Goal: Task Accomplishment & Management: Manage account settings

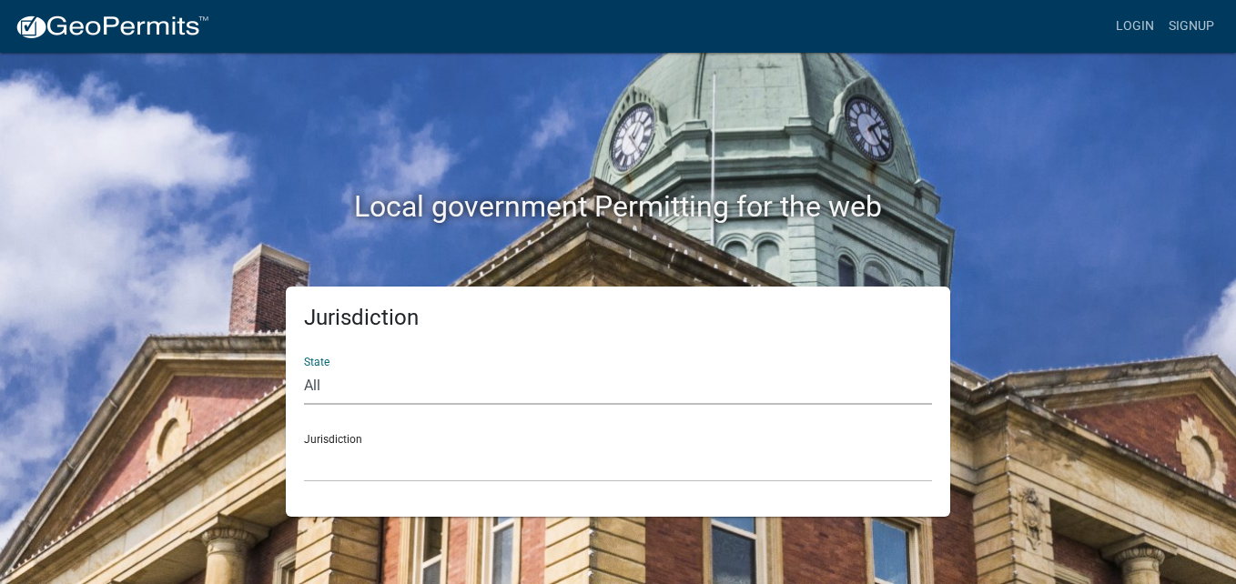
click at [402, 380] on select "All [US_STATE] [US_STATE] [US_STATE] [US_STATE] [US_STATE] [US_STATE] [US_STATE…" at bounding box center [618, 386] width 628 height 37
select select "[US_STATE]"
click at [304, 368] on select "All [US_STATE] [US_STATE] [US_STATE] [US_STATE] [US_STATE] [US_STATE] [US_STATE…" at bounding box center [618, 386] width 628 height 37
click at [381, 464] on select "City of [GEOGRAPHIC_DATA], [US_STATE] City of [GEOGRAPHIC_DATA], [US_STATE] Cit…" at bounding box center [618, 463] width 628 height 37
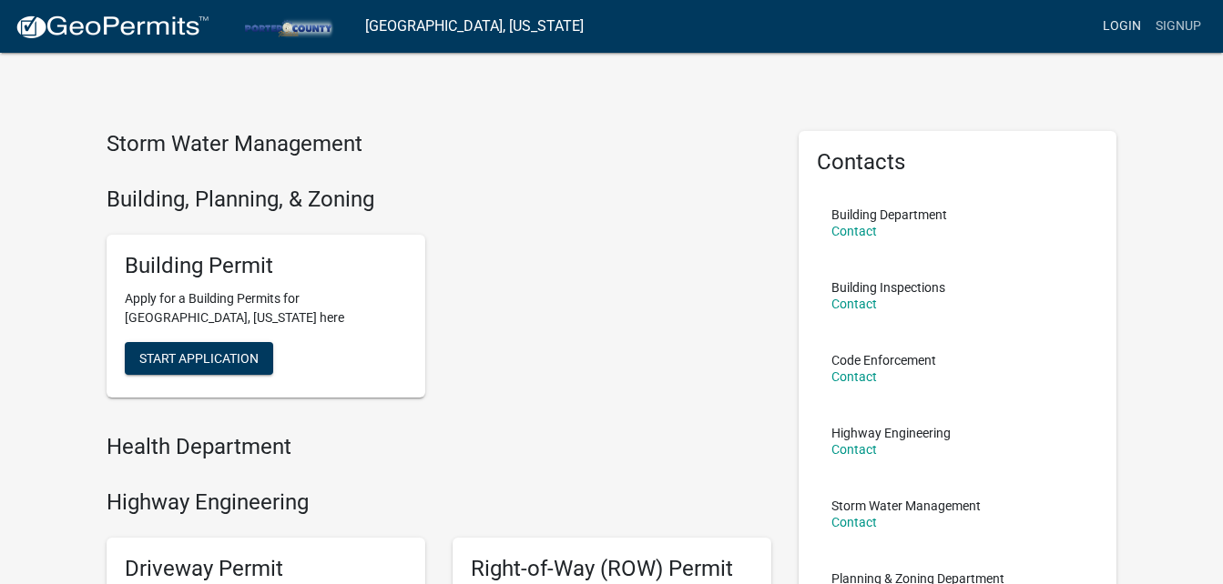
click at [1122, 27] on link "Login" at bounding box center [1121, 26] width 53 height 35
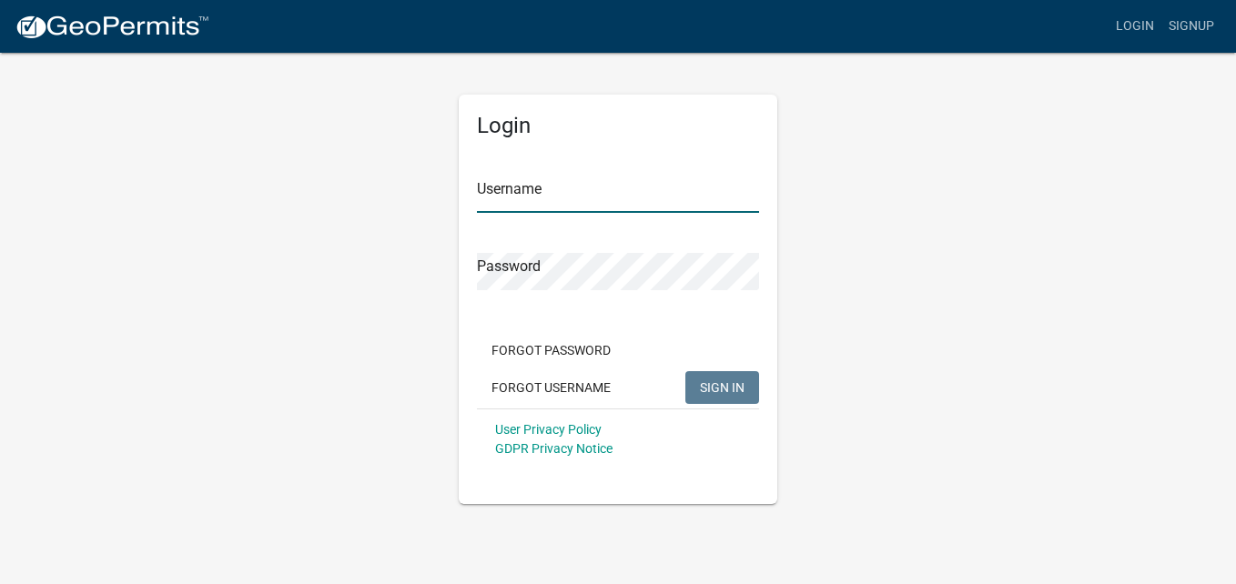
type input "[EMAIL_ADDRESS][DOMAIN_NAME]"
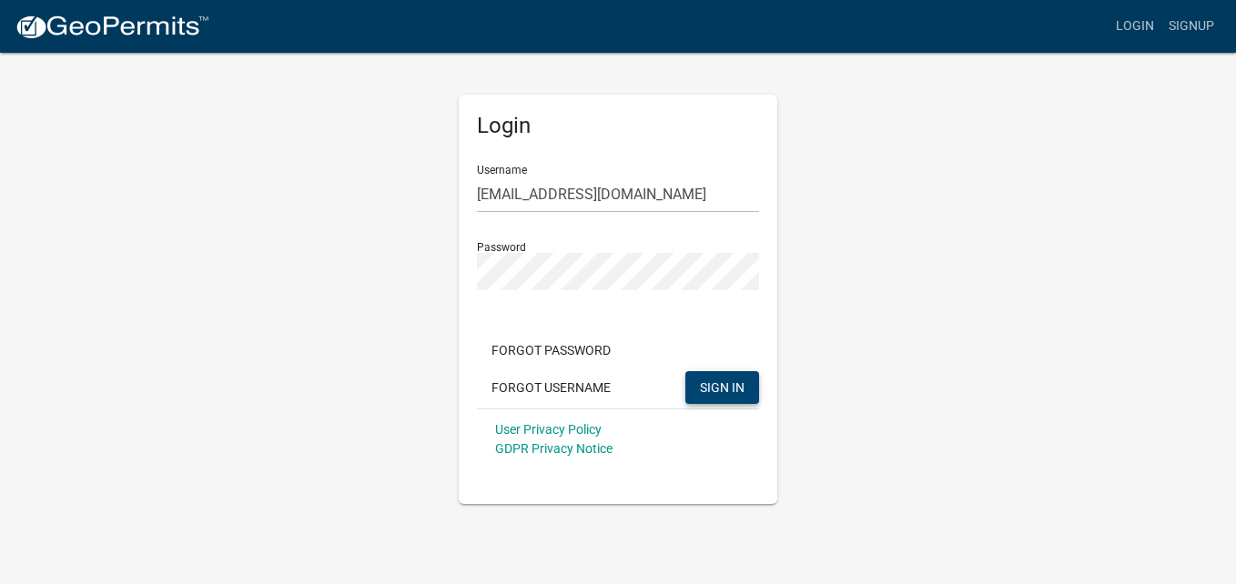
click at [736, 385] on span "SIGN IN" at bounding box center [722, 387] width 45 height 15
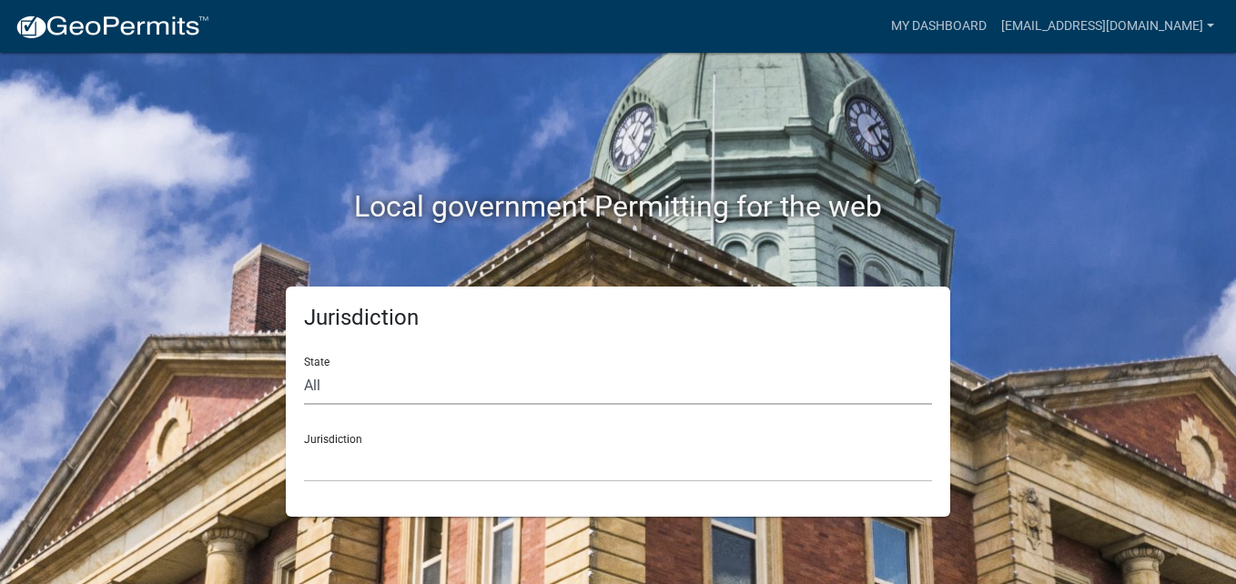
click at [393, 371] on select "All [US_STATE] [US_STATE] [US_STATE] [US_STATE] [US_STATE] [US_STATE] [US_STATE…" at bounding box center [618, 386] width 628 height 37
select select "[US_STATE]"
click at [304, 368] on select "All [US_STATE] [US_STATE] [US_STATE] [US_STATE] [US_STATE] [US_STATE] [US_STATE…" at bounding box center [618, 386] width 628 height 37
click at [424, 461] on select "City of [GEOGRAPHIC_DATA], [US_STATE] City of [GEOGRAPHIC_DATA], [US_STATE] Cit…" at bounding box center [618, 463] width 628 height 37
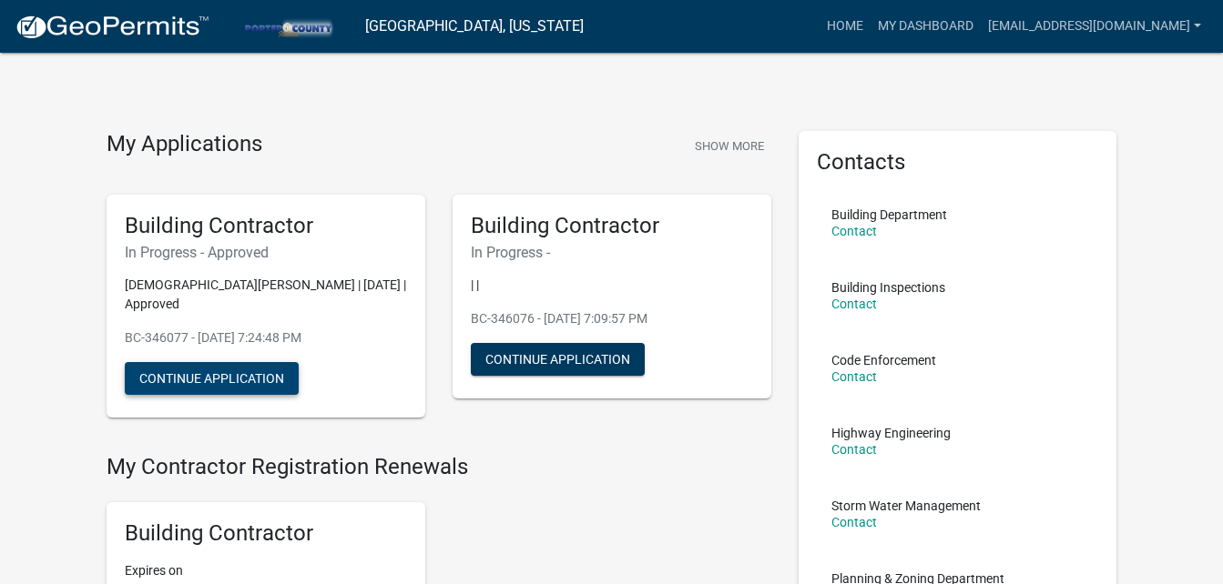
click at [267, 362] on button "Continue Application" at bounding box center [212, 378] width 174 height 33
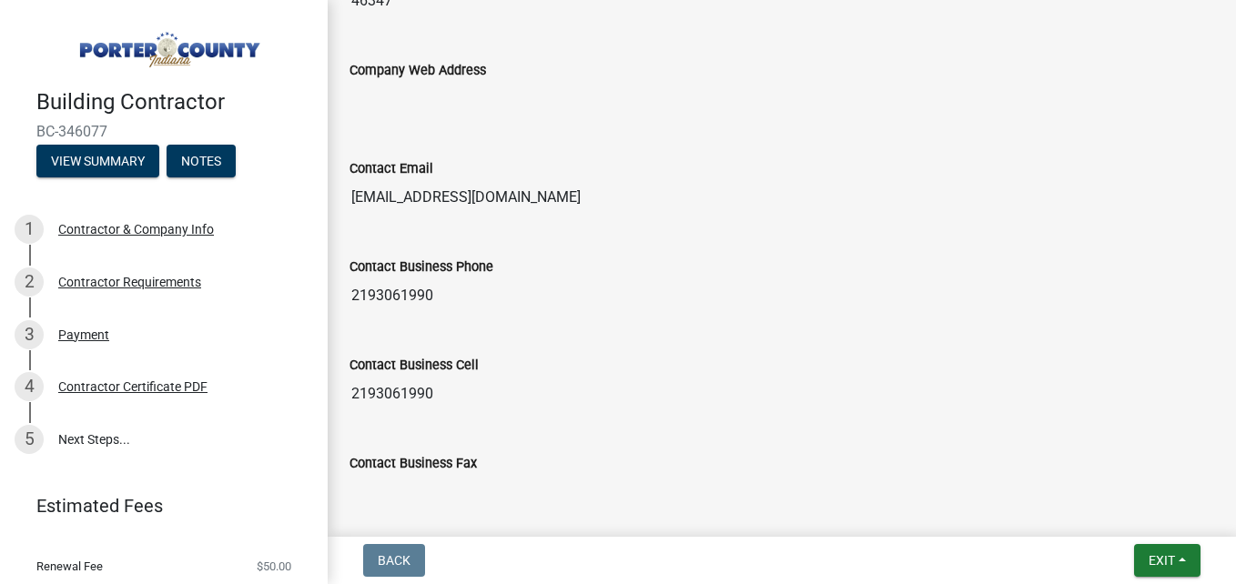
scroll to position [1157, 0]
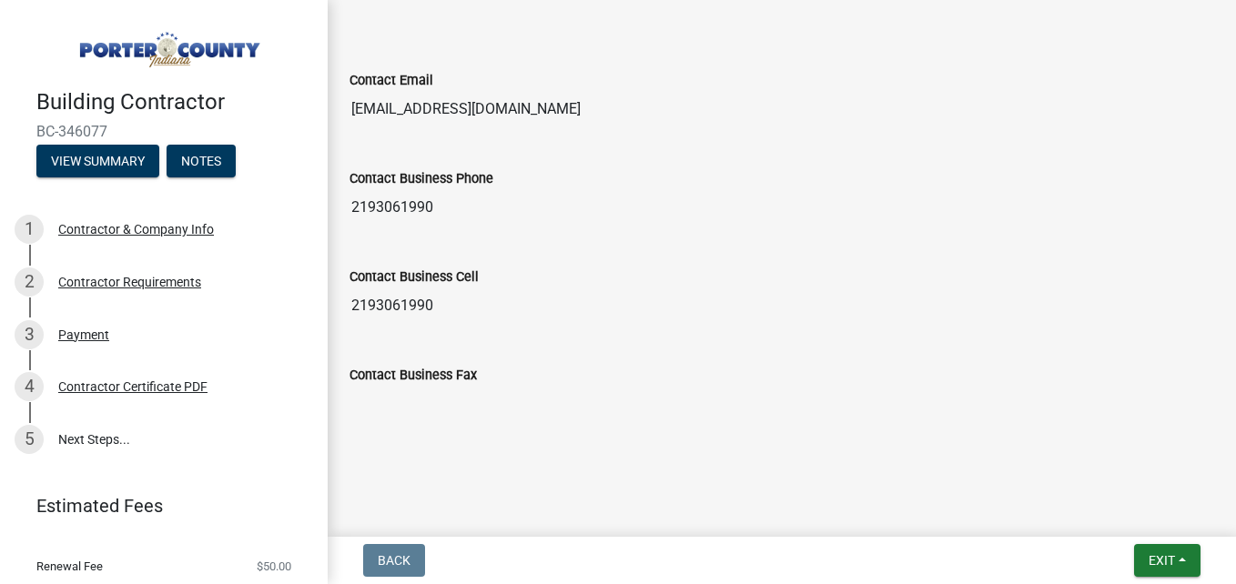
click at [672, 401] on input "Contact Business Fax" at bounding box center [782, 404] width 865 height 36
click at [1015, 259] on div "Contact Business Cell [PHONE_NUMBER]" at bounding box center [782, 282] width 865 height 84
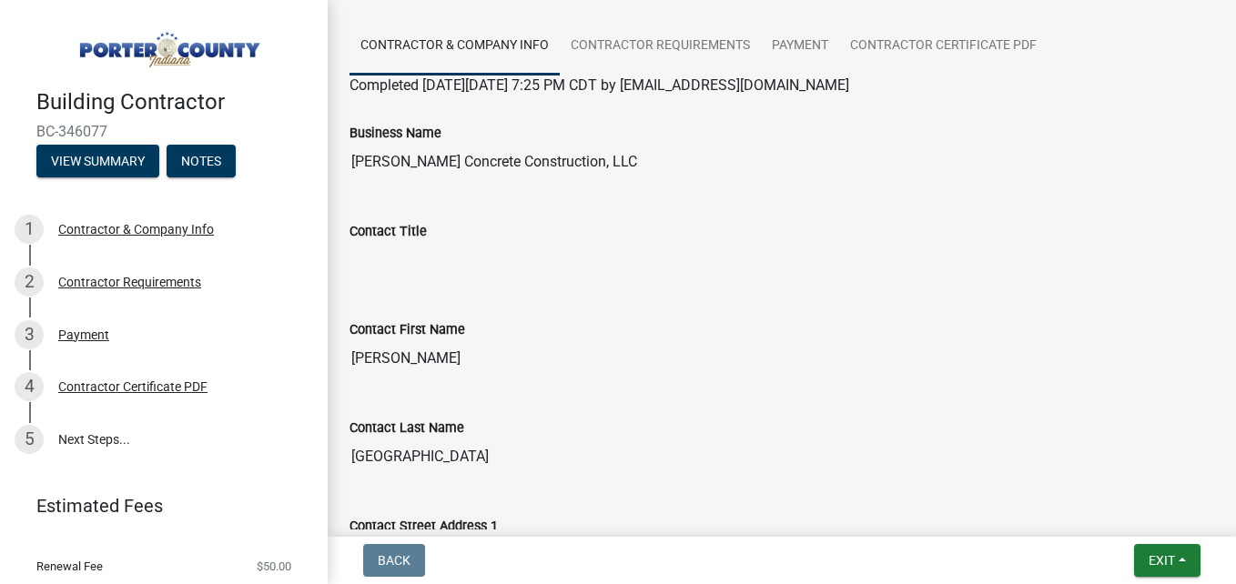
scroll to position [128, 0]
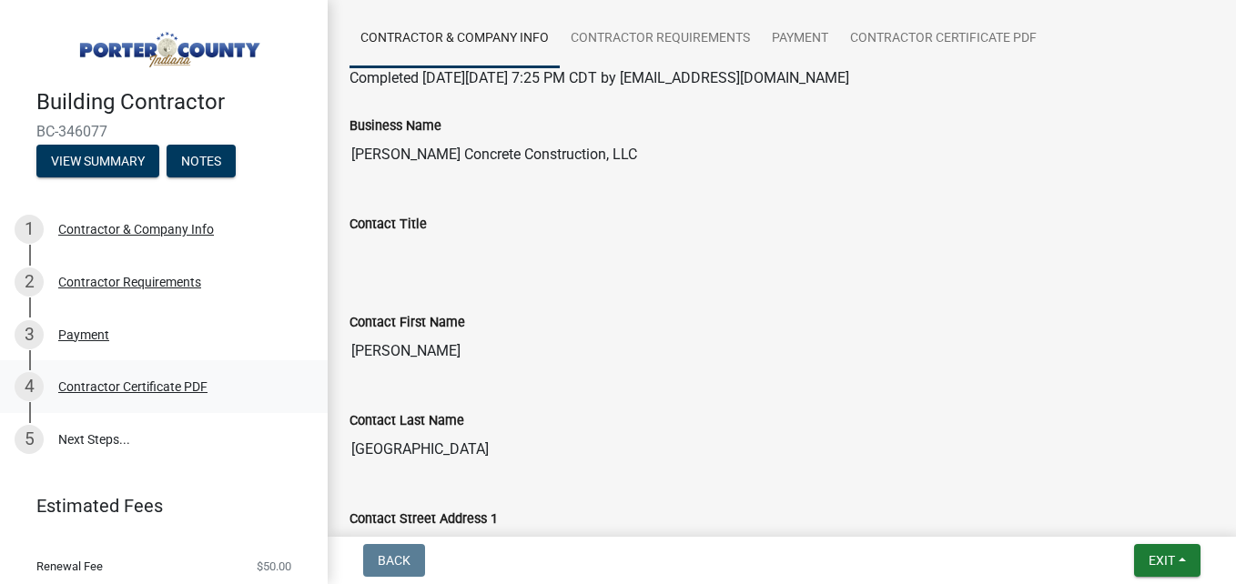
click at [183, 375] on div "4 Contractor Certificate PDF" at bounding box center [157, 386] width 284 height 29
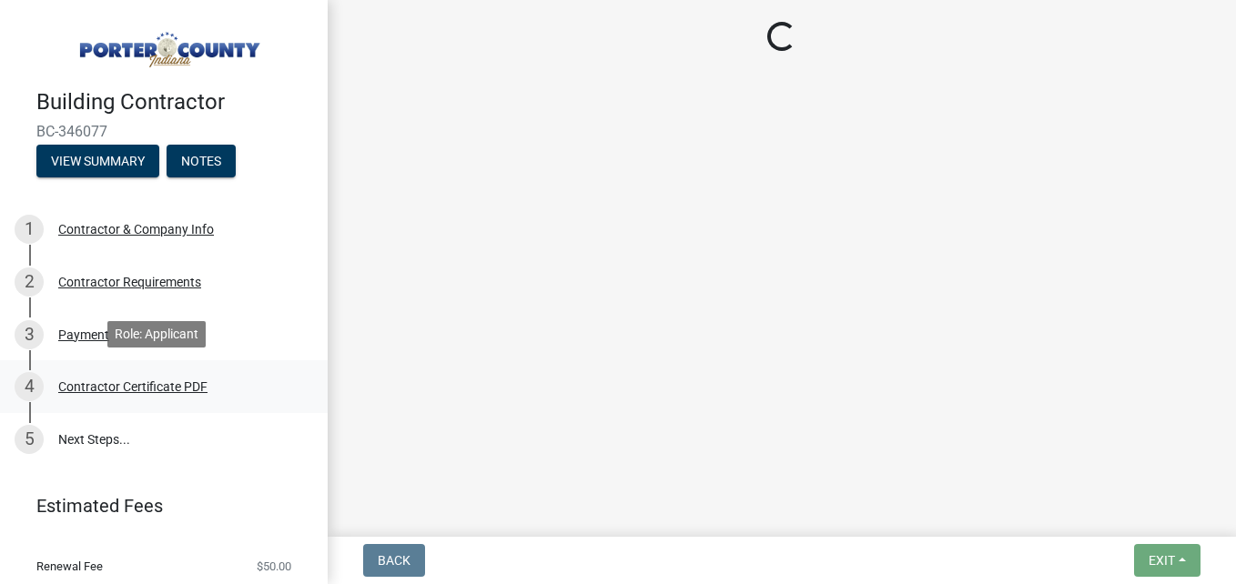
scroll to position [0, 0]
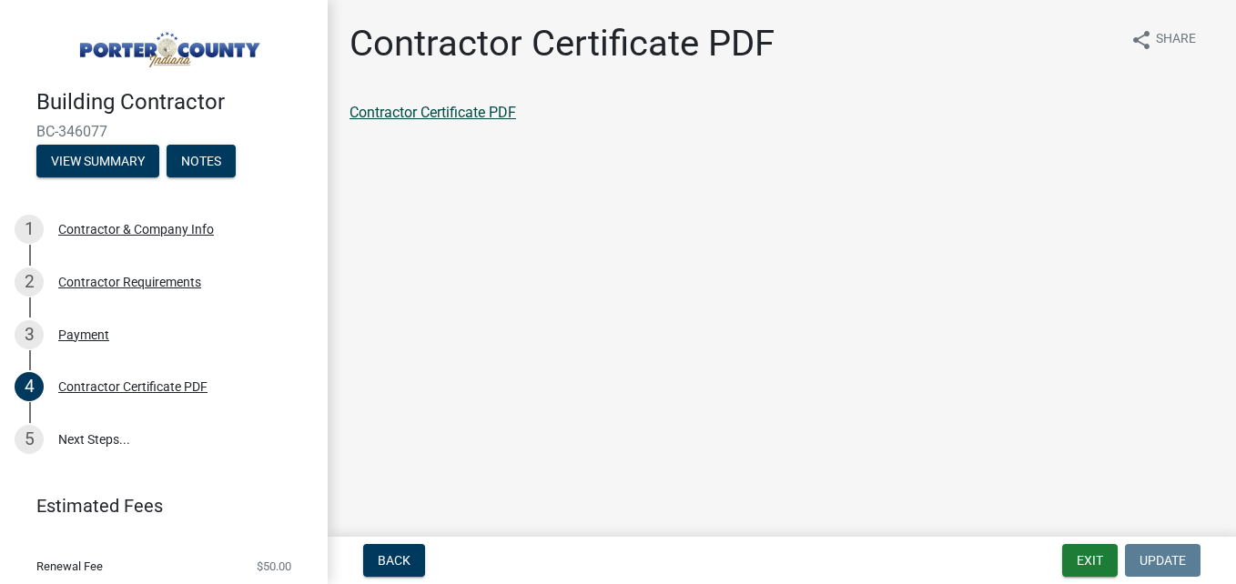
click at [461, 107] on link "Contractor Certificate PDF" at bounding box center [433, 112] width 167 height 17
click at [186, 235] on div "1 Contractor & Company Info" at bounding box center [157, 229] width 284 height 29
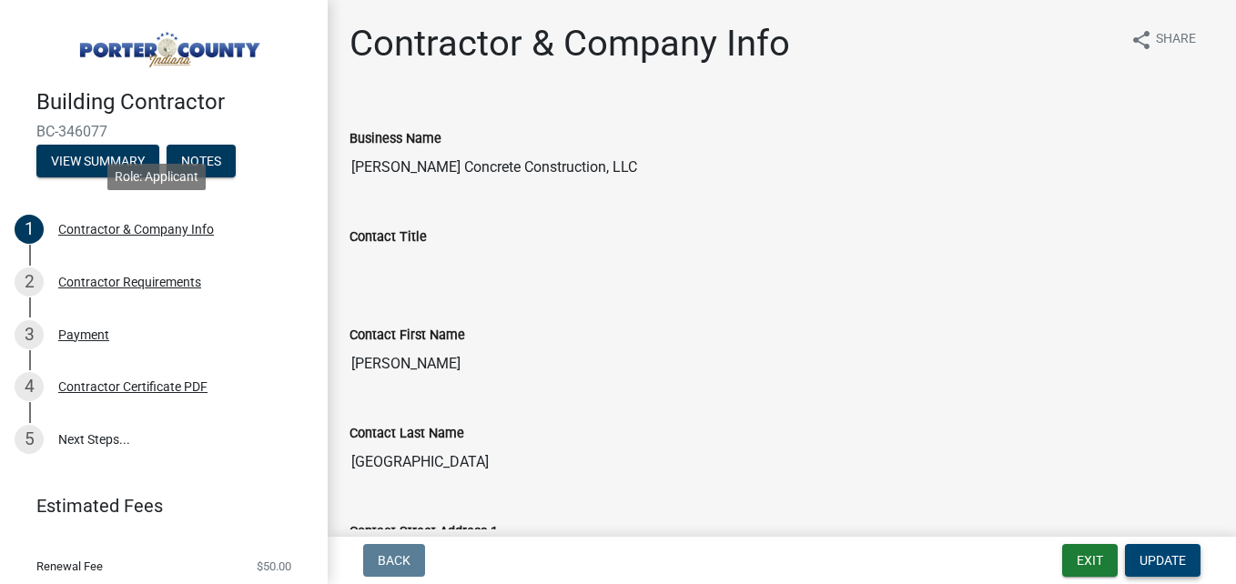
click at [1169, 557] on span "Update" at bounding box center [1163, 561] width 46 height 15
click at [1172, 566] on span "Update" at bounding box center [1163, 561] width 46 height 15
click at [1158, 557] on span "Update" at bounding box center [1163, 561] width 46 height 15
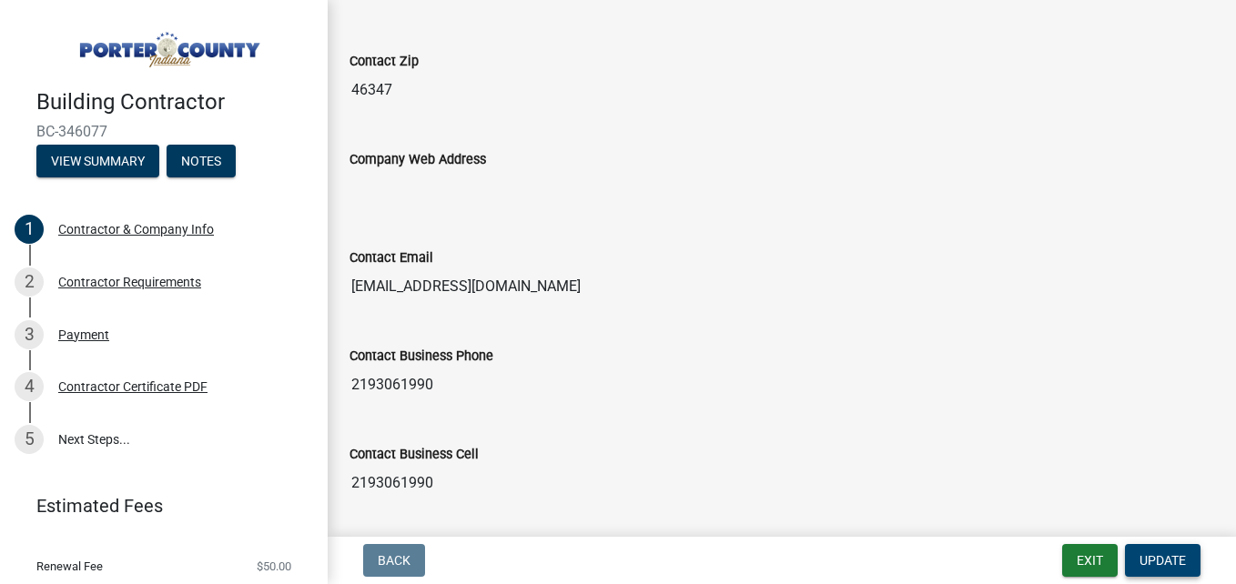
scroll to position [1020, 0]
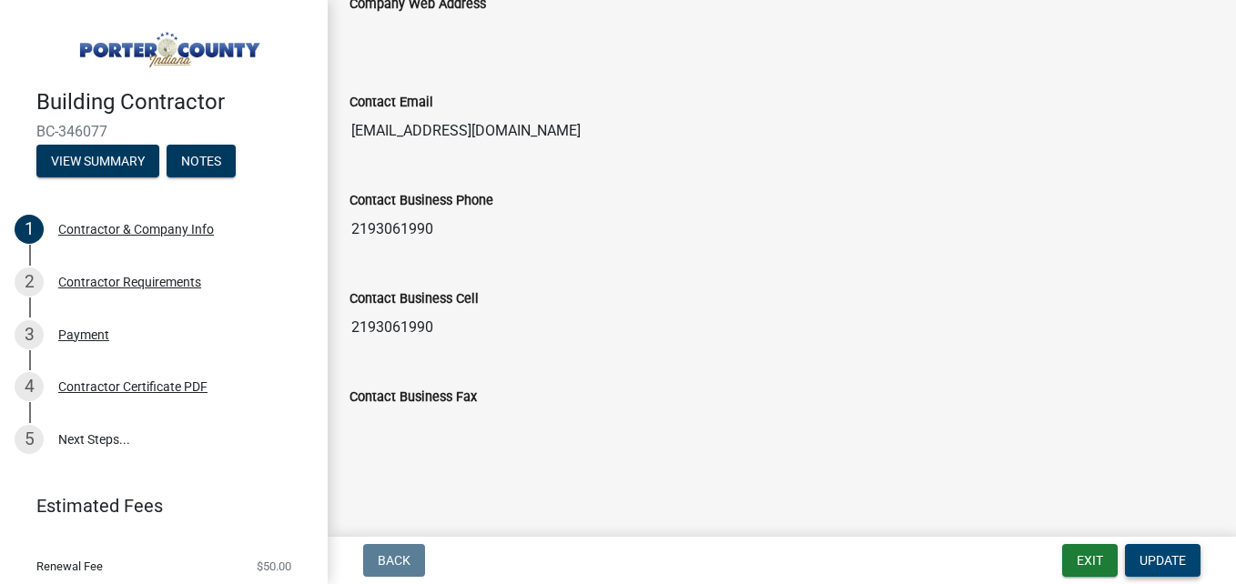
click at [1172, 566] on span "Update" at bounding box center [1163, 561] width 46 height 15
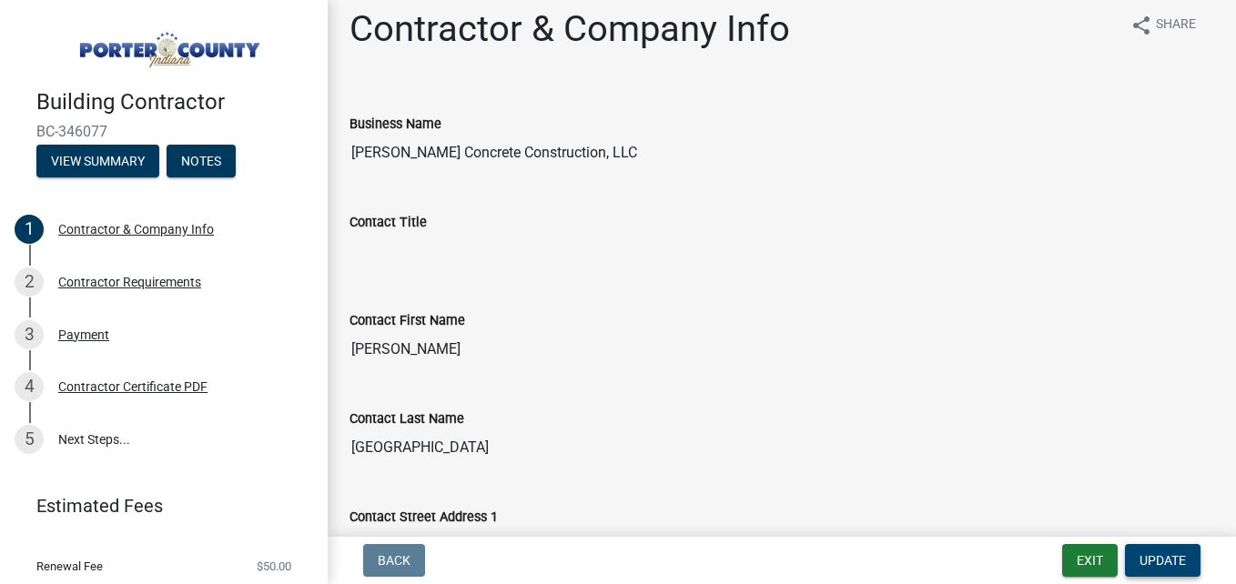
scroll to position [0, 0]
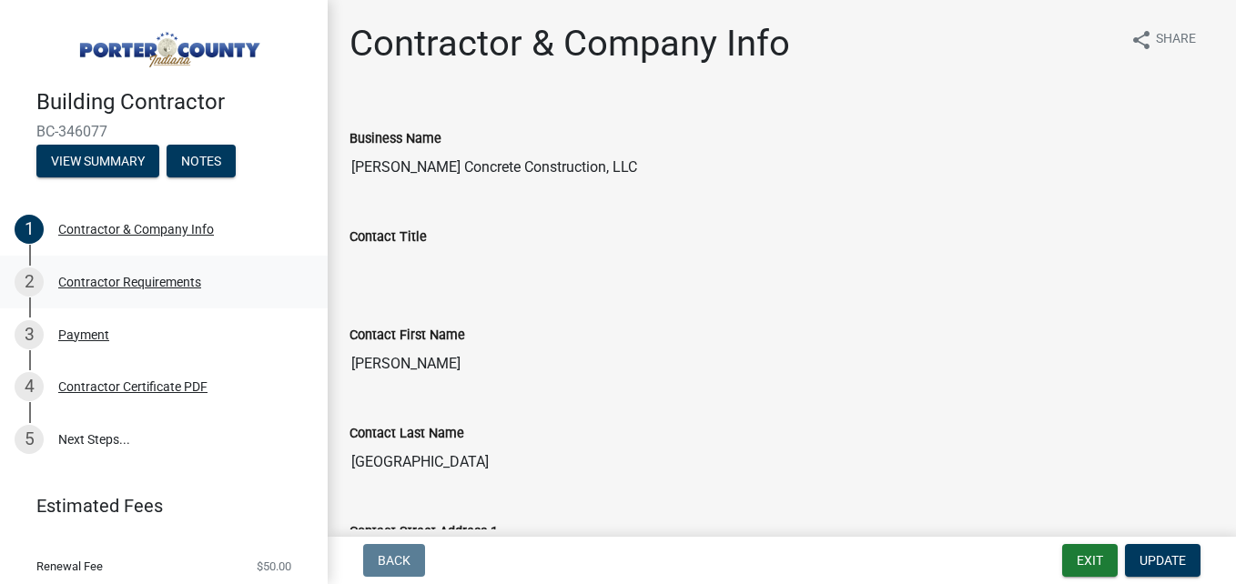
click at [176, 276] on div "Contractor Requirements" at bounding box center [129, 282] width 143 height 13
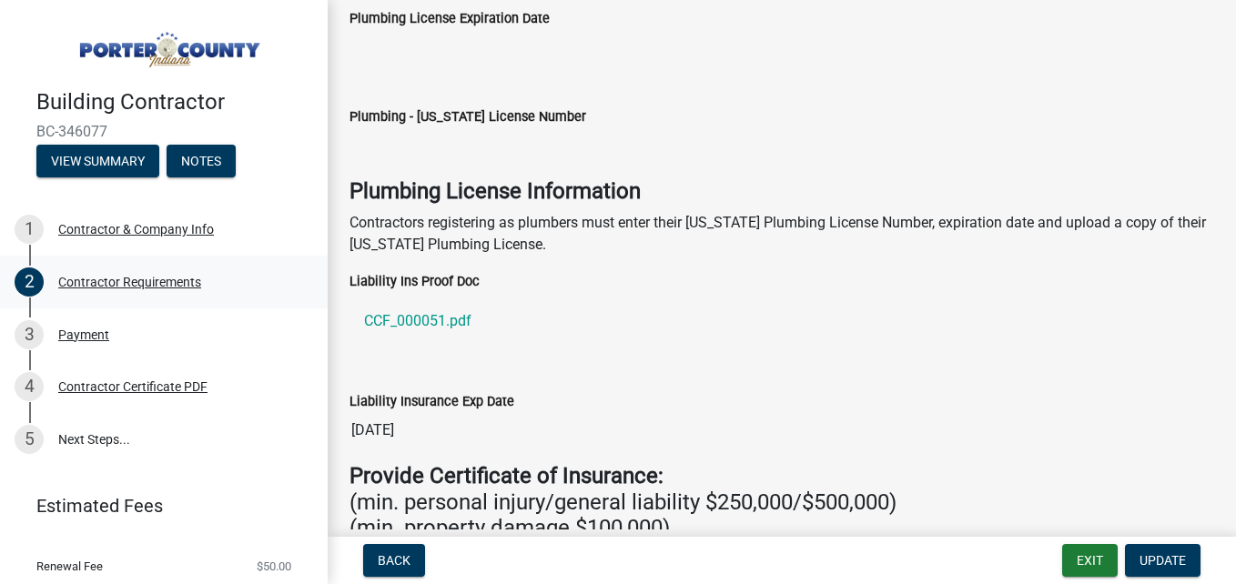
scroll to position [122, 0]
click at [1172, 562] on span "Update" at bounding box center [1163, 561] width 46 height 15
click at [432, 324] on link "CCF_000051.pdf" at bounding box center [782, 320] width 865 height 44
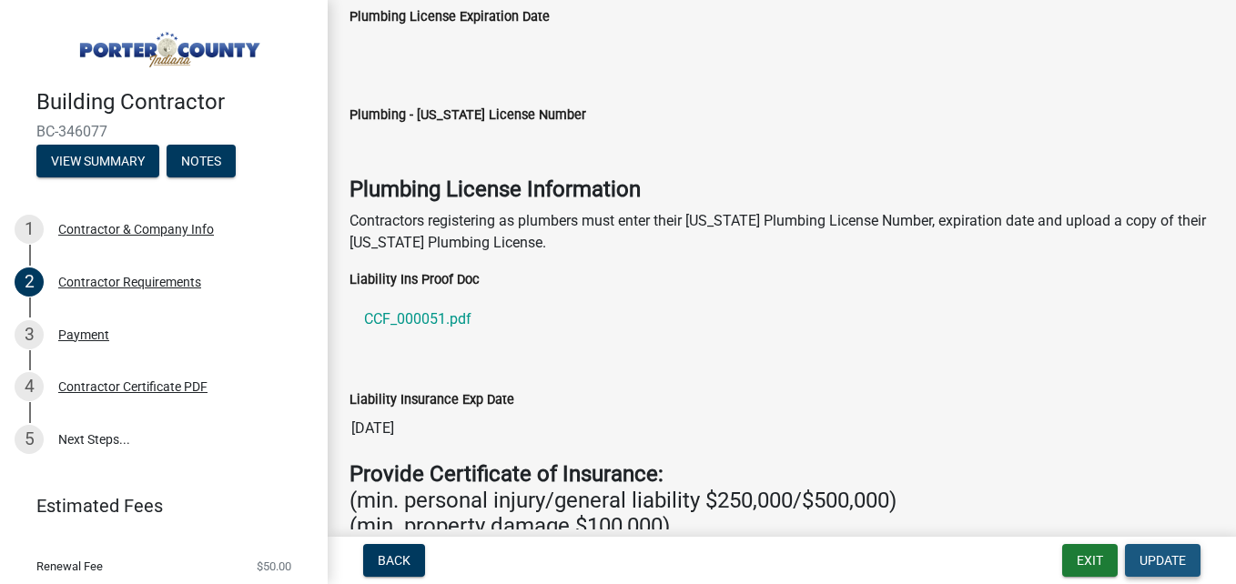
click at [1155, 559] on span "Update" at bounding box center [1163, 561] width 46 height 15
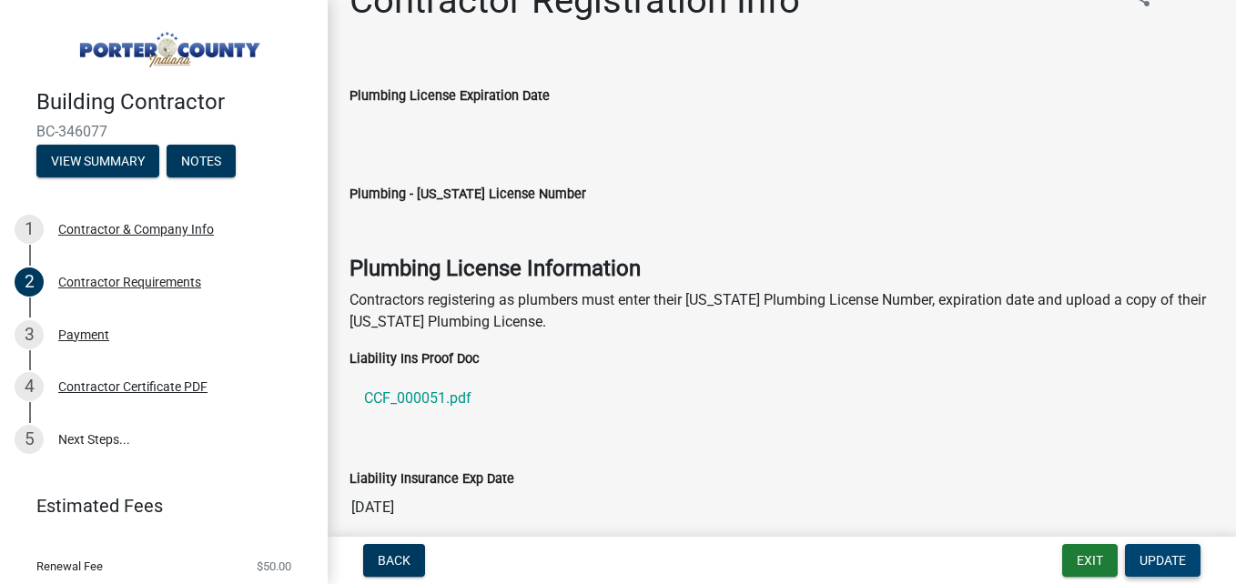
scroll to position [0, 0]
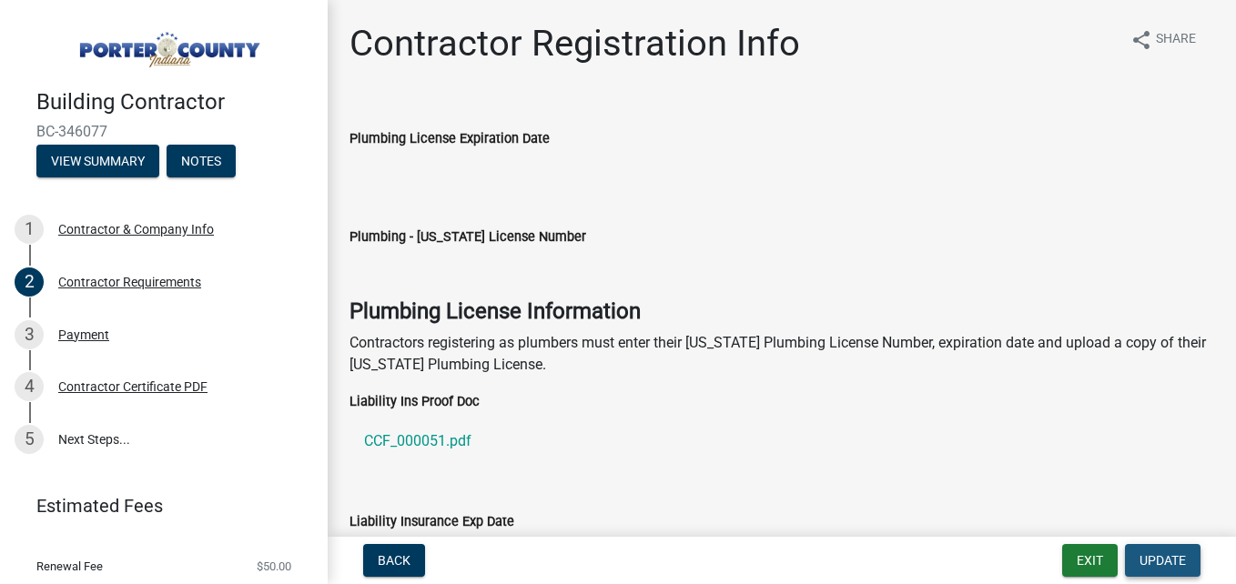
click at [1163, 554] on span "Update" at bounding box center [1163, 561] width 46 height 15
click at [452, 440] on link "CCF_000051.pdf" at bounding box center [782, 442] width 865 height 44
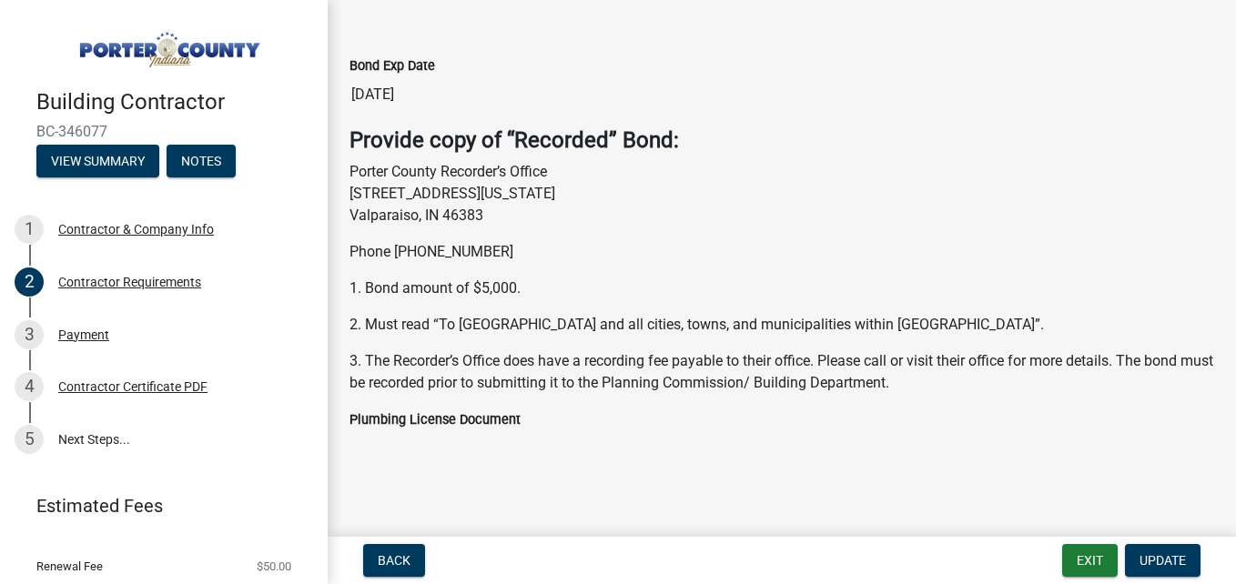
scroll to position [816, 0]
click at [1141, 559] on span "Update" at bounding box center [1163, 561] width 46 height 15
click at [178, 229] on div "Contractor & Company Info" at bounding box center [136, 229] width 156 height 13
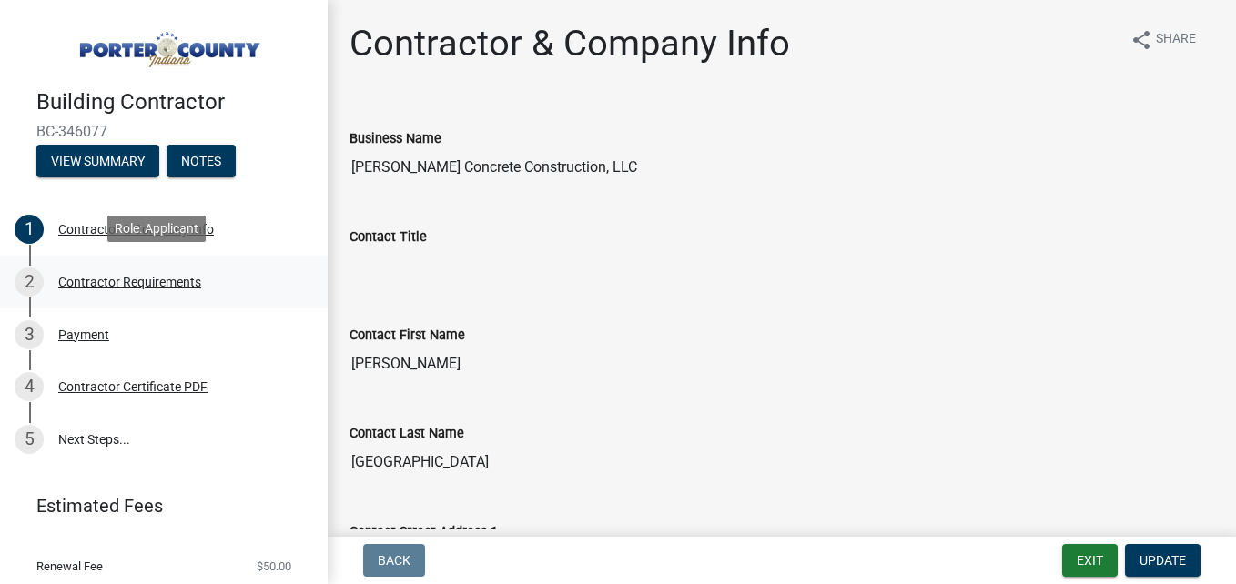
click at [148, 285] on div "Contractor Requirements" at bounding box center [129, 282] width 143 height 13
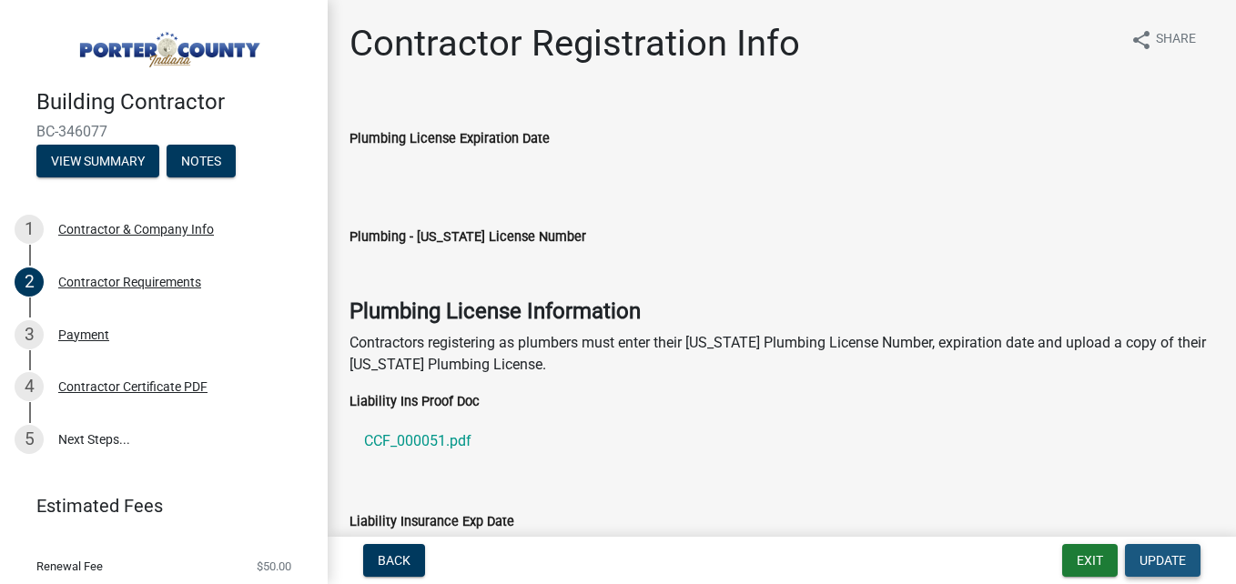
click at [1163, 552] on button "Update" at bounding box center [1163, 560] width 76 height 33
click at [182, 155] on button "Notes" at bounding box center [201, 161] width 69 height 33
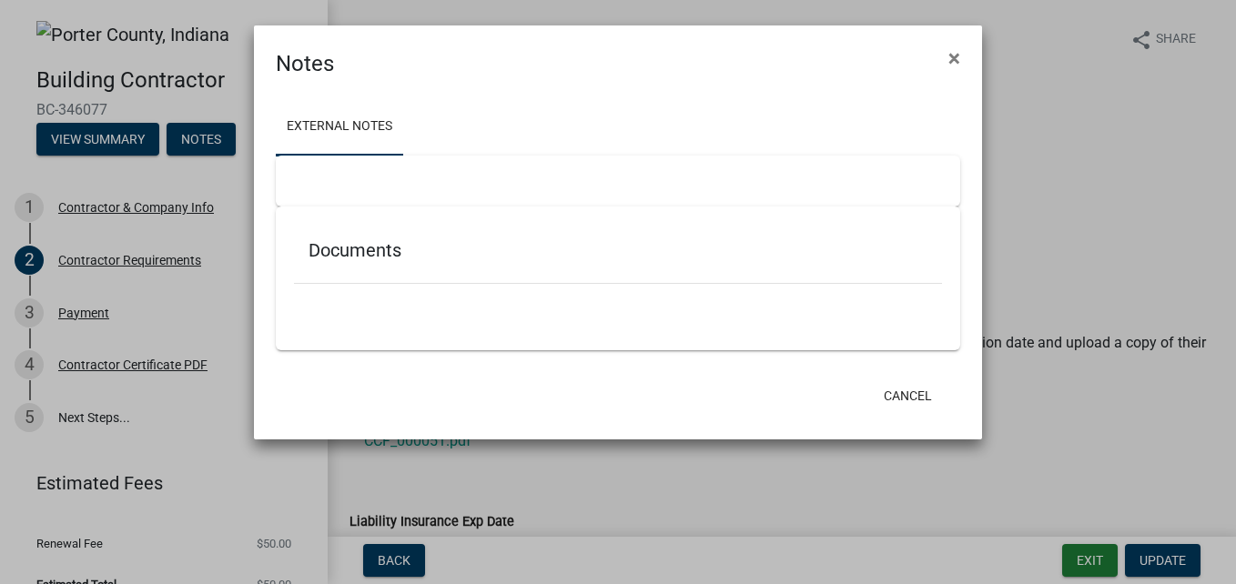
click at [444, 271] on div "Documents" at bounding box center [618, 254] width 648 height 59
click at [407, 303] on ul at bounding box center [618, 310] width 648 height 15
click at [382, 124] on link "External Notes" at bounding box center [339, 127] width 127 height 58
click at [381, 163] on div at bounding box center [618, 181] width 685 height 51
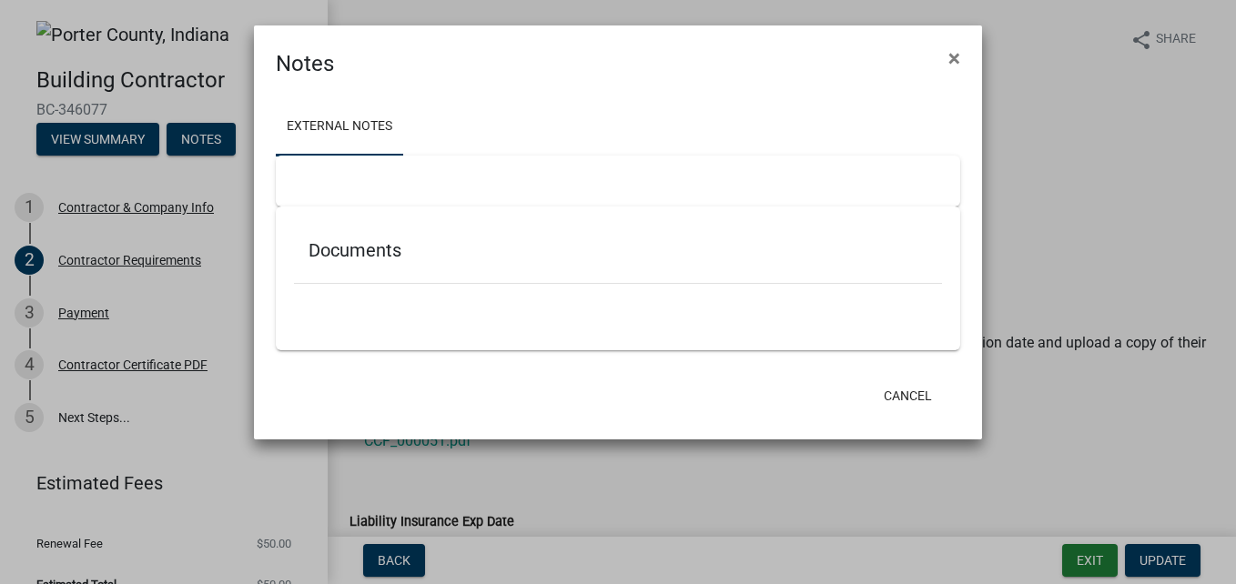
click at [382, 257] on h5 "Documents" at bounding box center [618, 250] width 619 height 22
click at [371, 189] on div at bounding box center [618, 181] width 685 height 51
click at [947, 53] on button "×" at bounding box center [954, 58] width 41 height 51
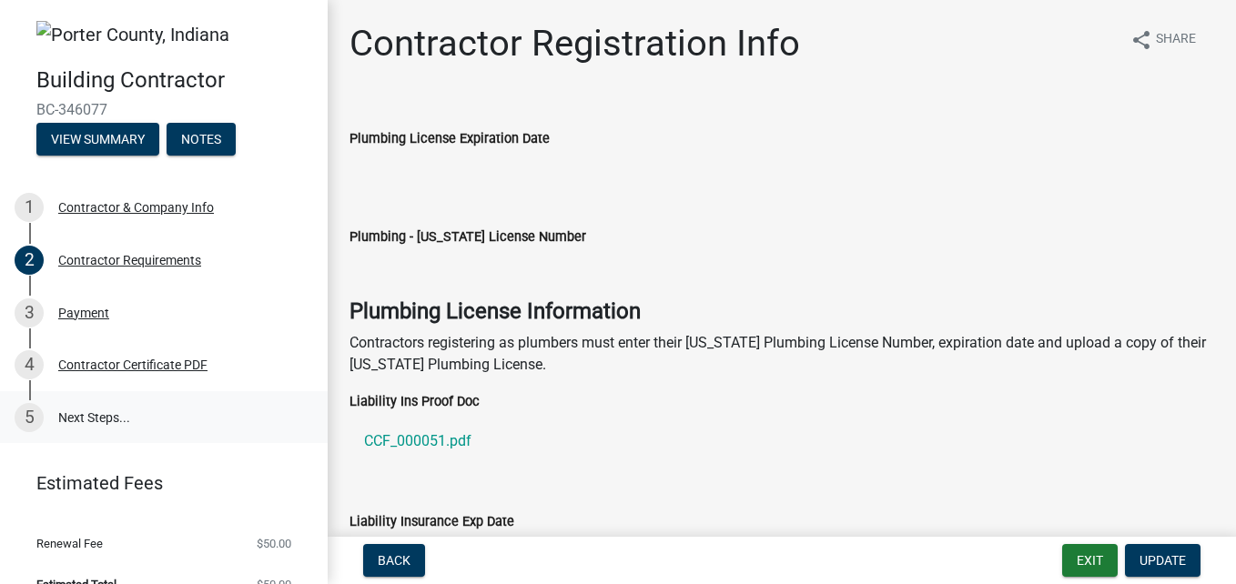
click at [100, 412] on link "5 Next Steps..." at bounding box center [164, 417] width 328 height 53
click at [138, 147] on button "View Summary" at bounding box center [97, 139] width 123 height 33
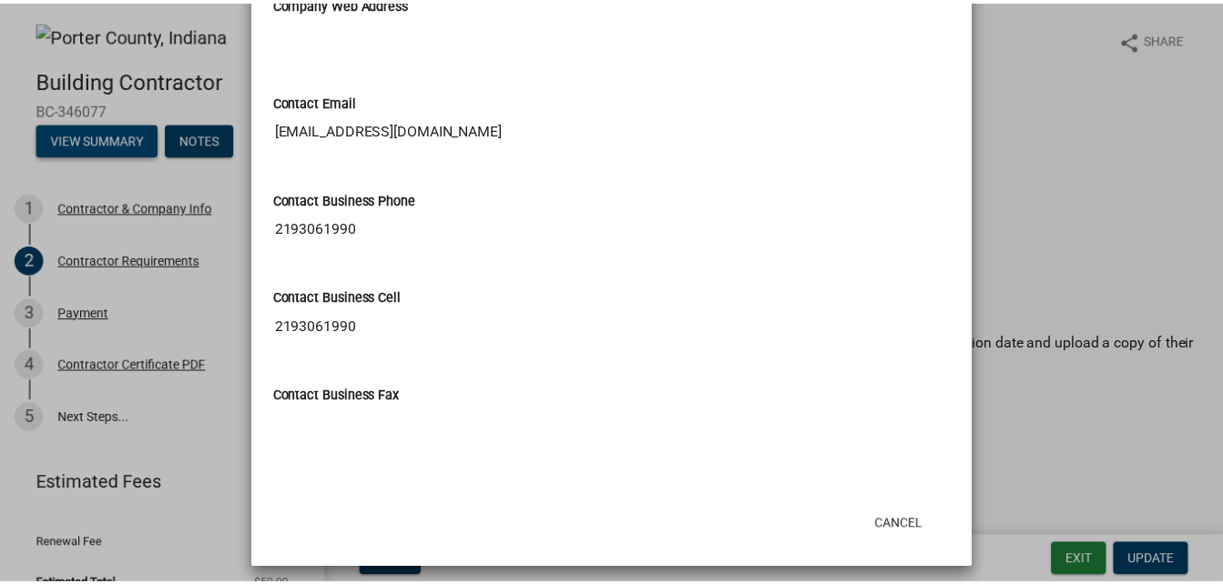
scroll to position [1185, 0]
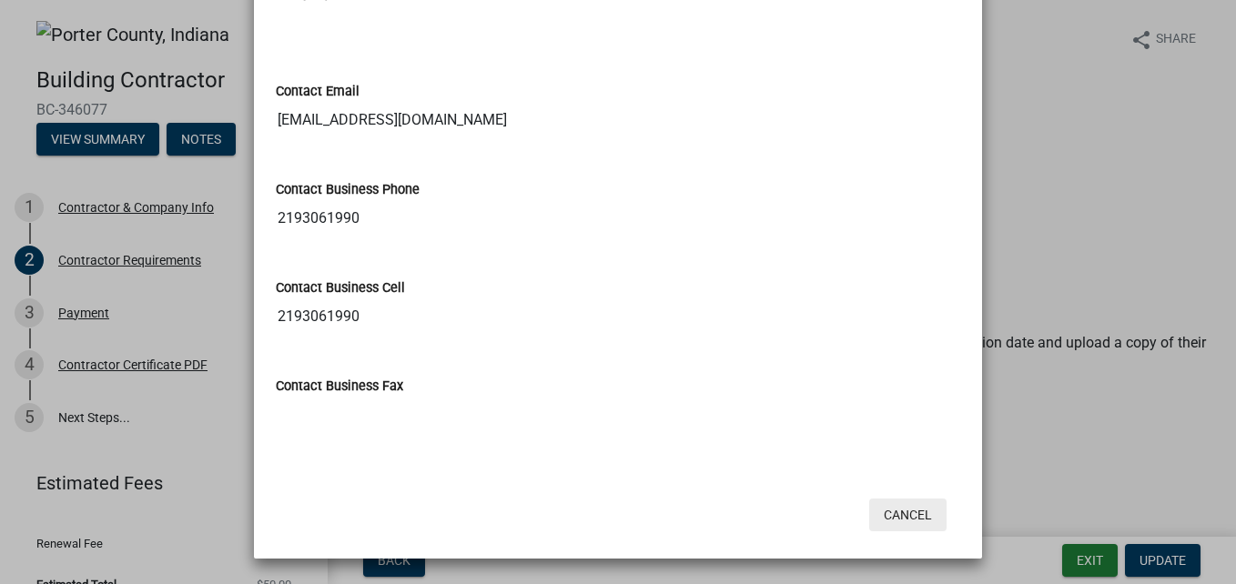
click at [908, 513] on button "Cancel" at bounding box center [907, 515] width 77 height 33
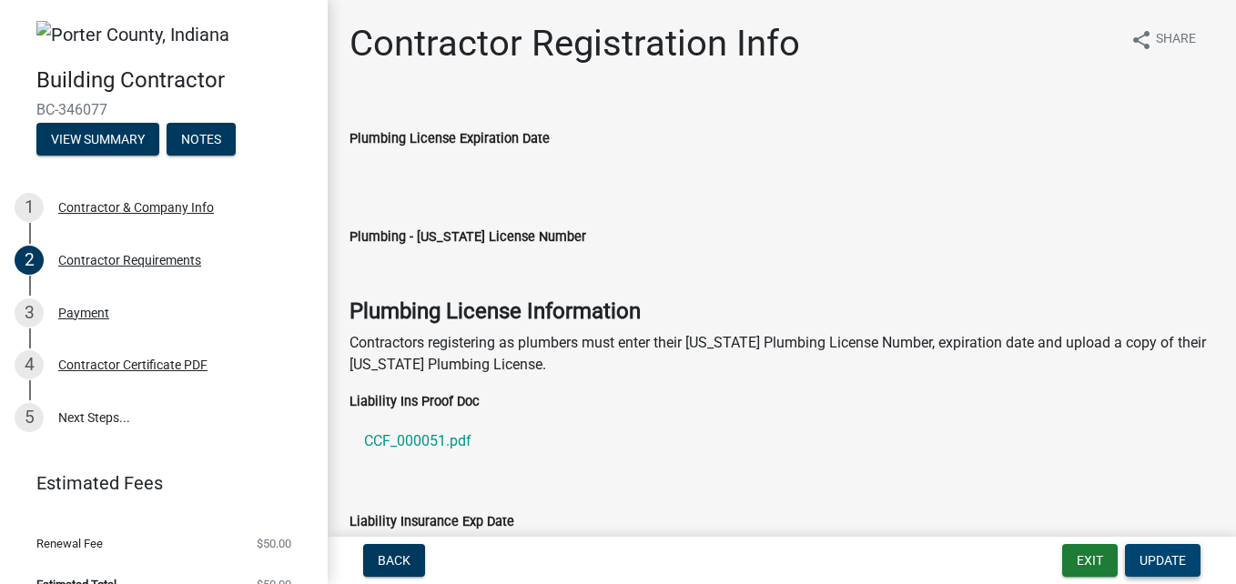
click at [1183, 573] on button "Update" at bounding box center [1163, 560] width 76 height 33
click at [1157, 567] on span "Update" at bounding box center [1163, 561] width 46 height 15
click at [1084, 564] on button "Exit" at bounding box center [1090, 560] width 56 height 33
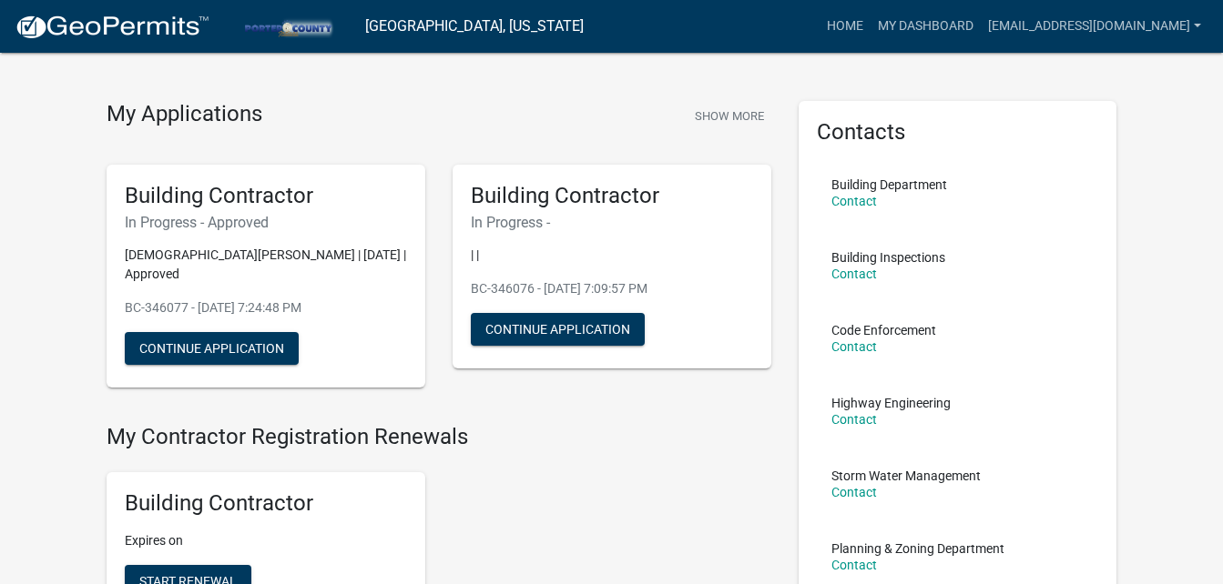
scroll to position [32, 0]
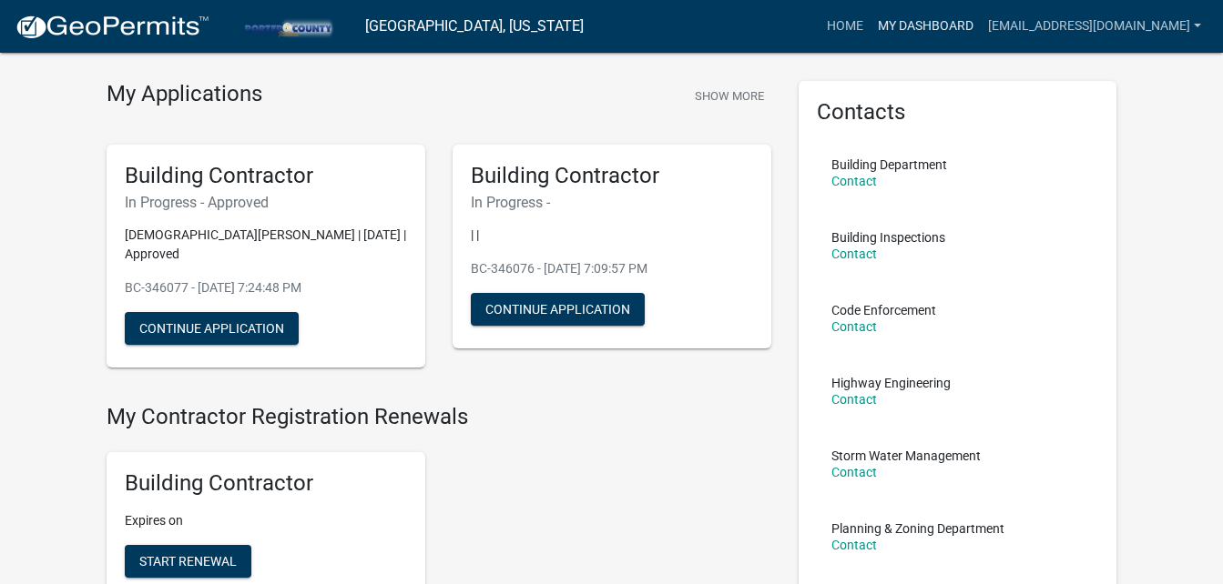
click at [980, 27] on link "My Dashboard" at bounding box center [925, 26] width 110 height 35
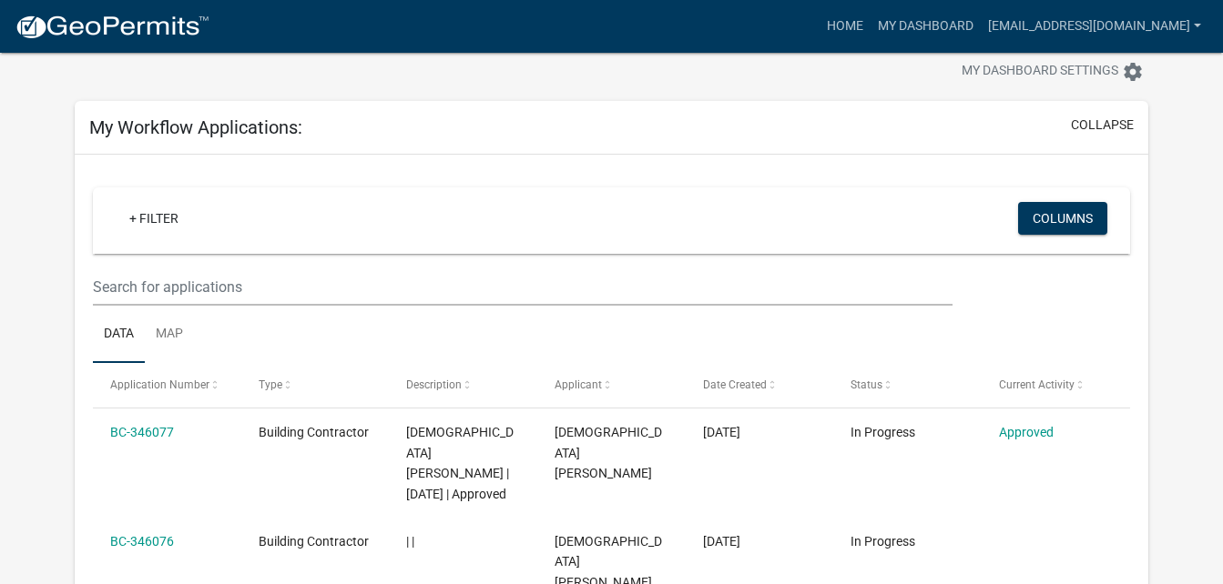
scroll to position [45, 0]
click at [1197, 25] on link "[EMAIL_ADDRESS][DOMAIN_NAME]" at bounding box center [1094, 26] width 228 height 35
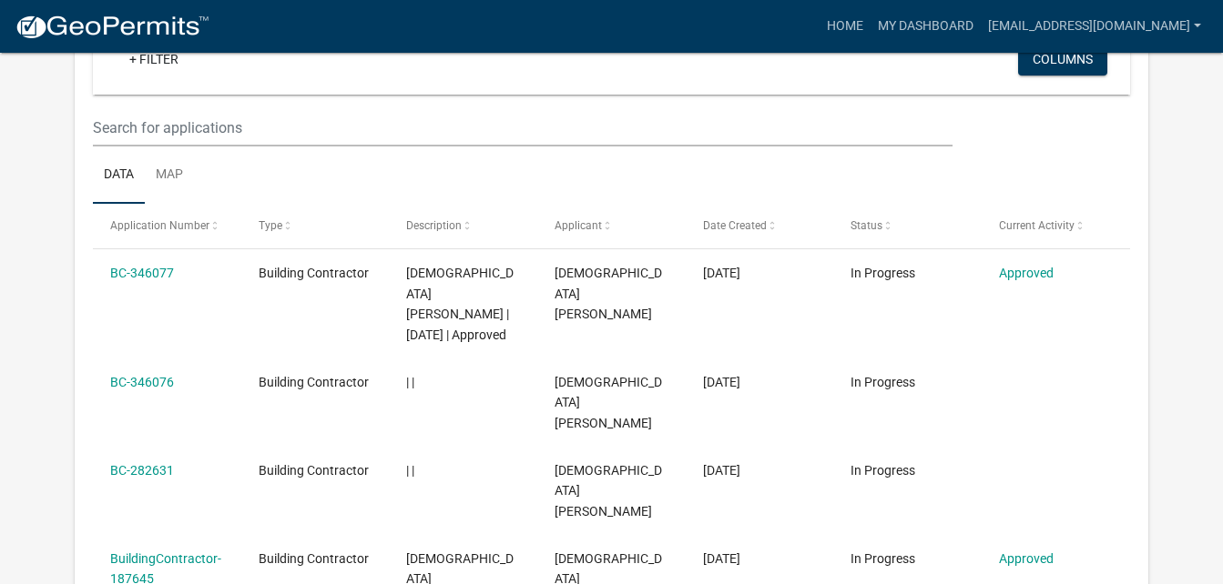
scroll to position [200, 0]
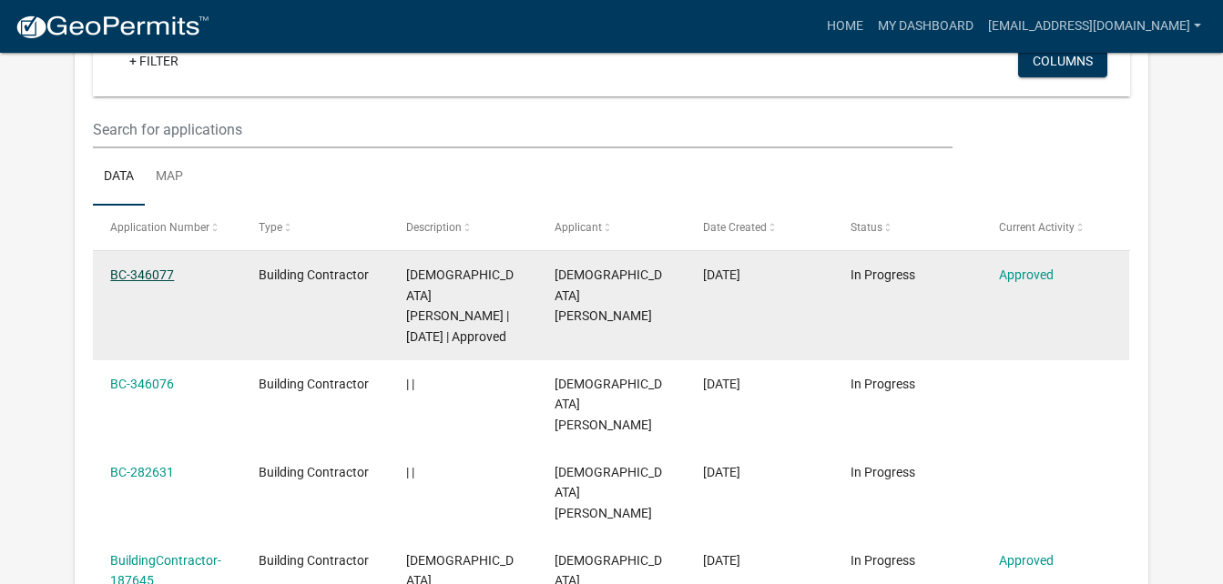
click at [147, 276] on link "BC-346077" at bounding box center [142, 275] width 64 height 15
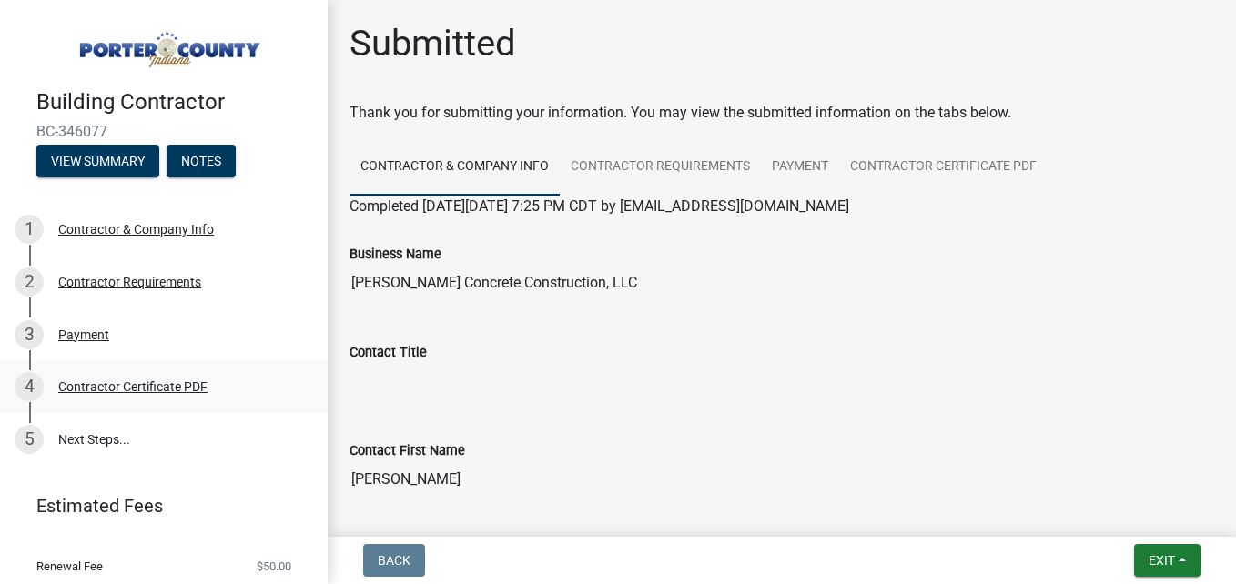
click at [179, 390] on div "Contractor Certificate PDF" at bounding box center [132, 387] width 149 height 13
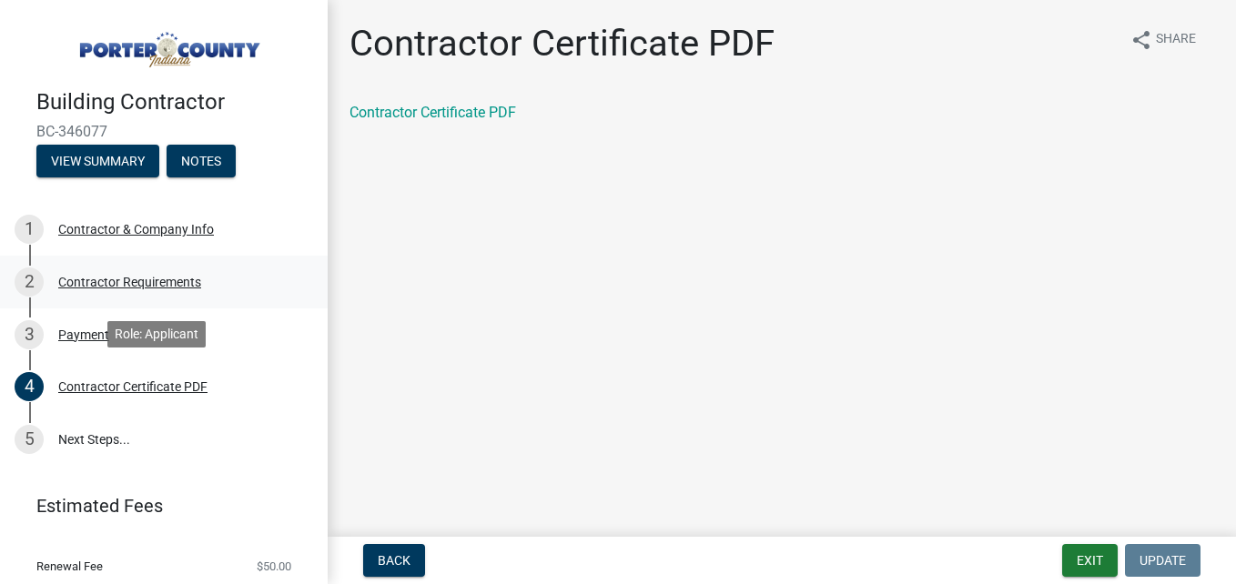
click at [186, 285] on div "Contractor Requirements" at bounding box center [129, 282] width 143 height 13
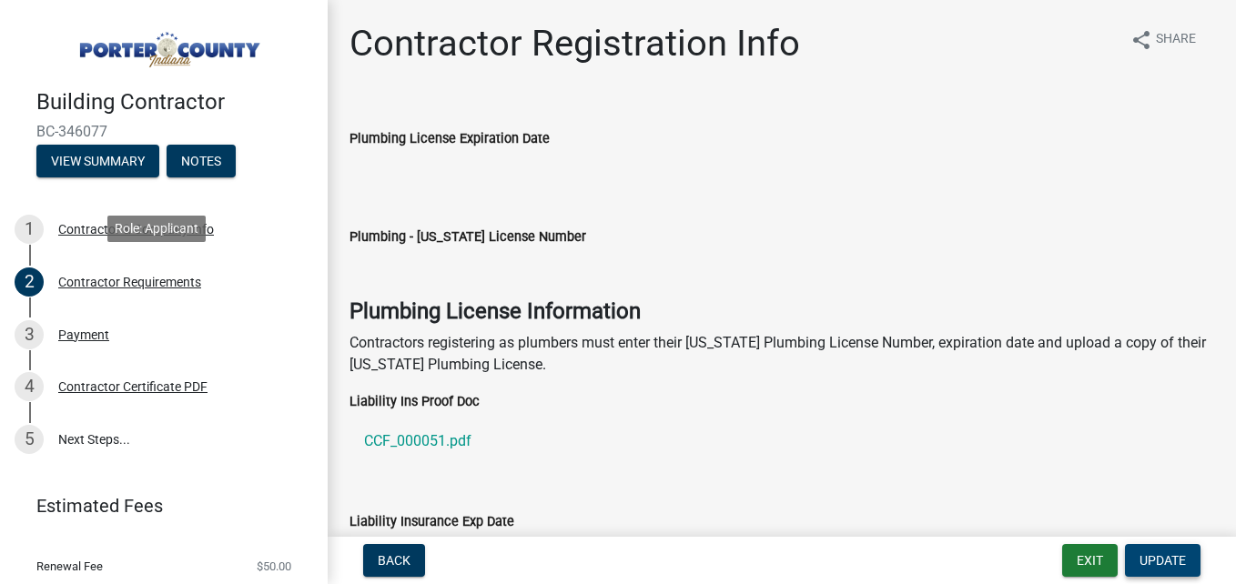
click at [1158, 562] on span "Update" at bounding box center [1163, 561] width 46 height 15
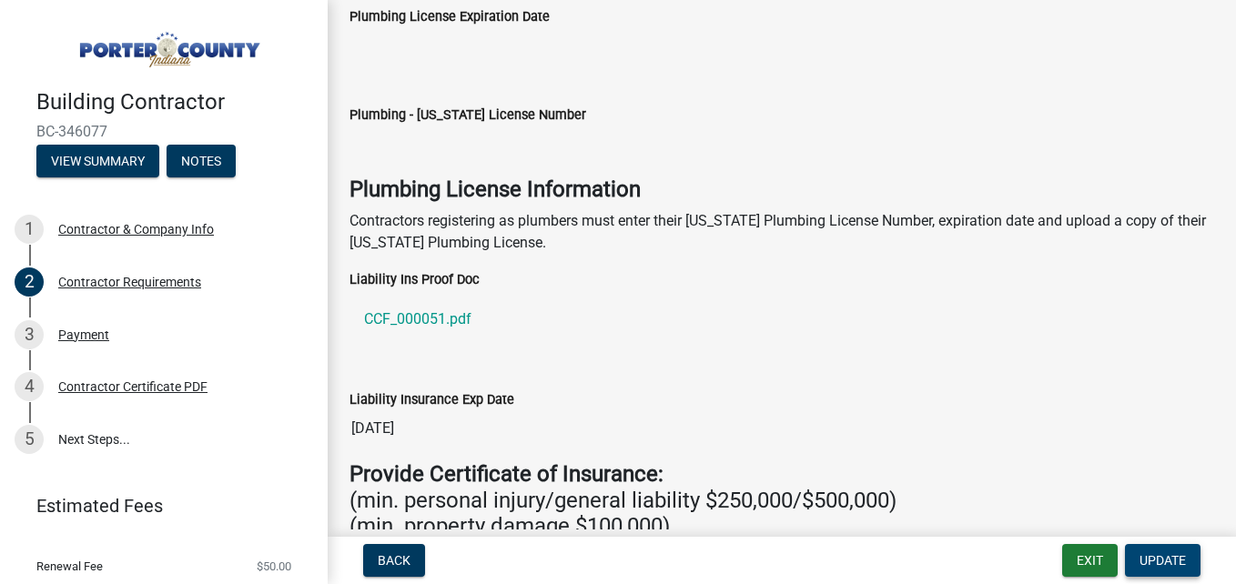
scroll to position [127, 0]
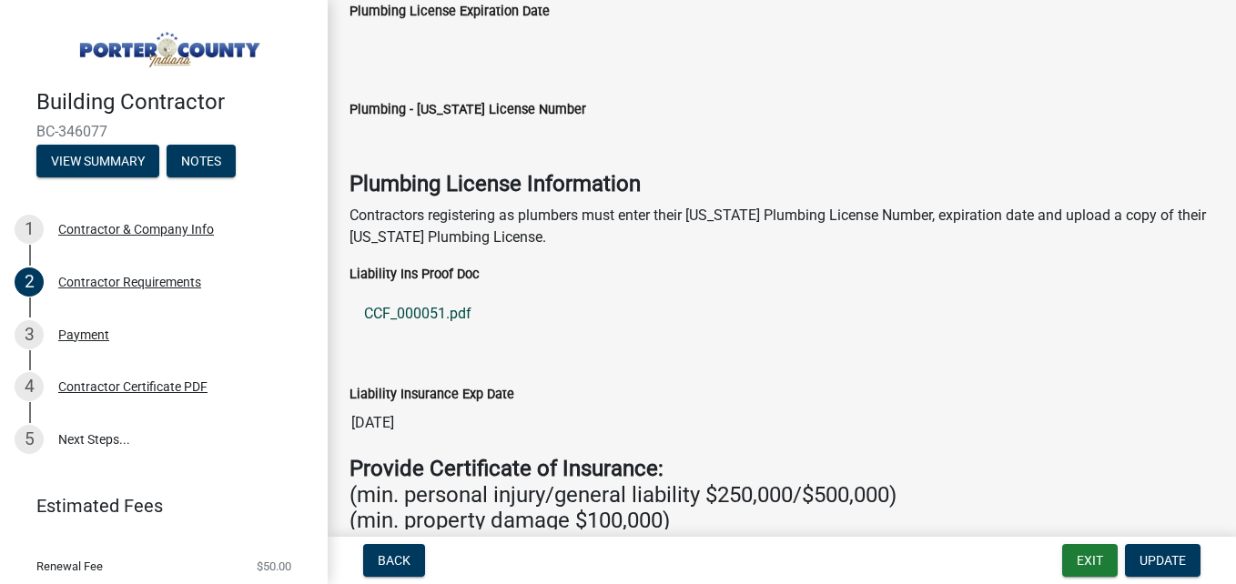
click at [443, 310] on link "CCF_000051.pdf" at bounding box center [782, 314] width 865 height 44
click at [1170, 557] on span "Update" at bounding box center [1163, 561] width 46 height 15
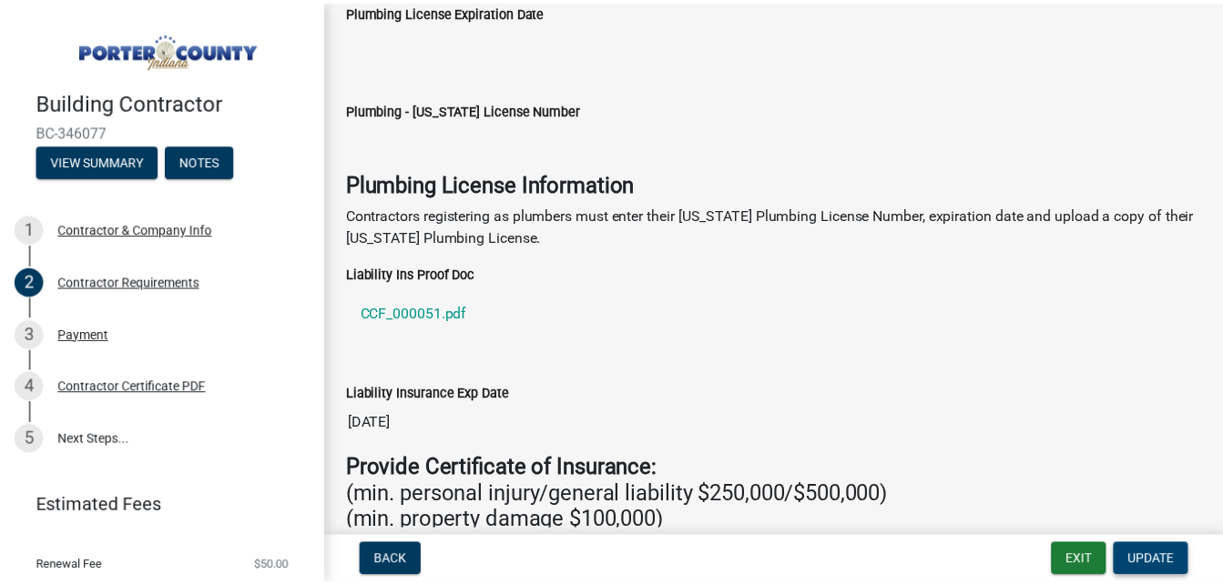
scroll to position [0, 0]
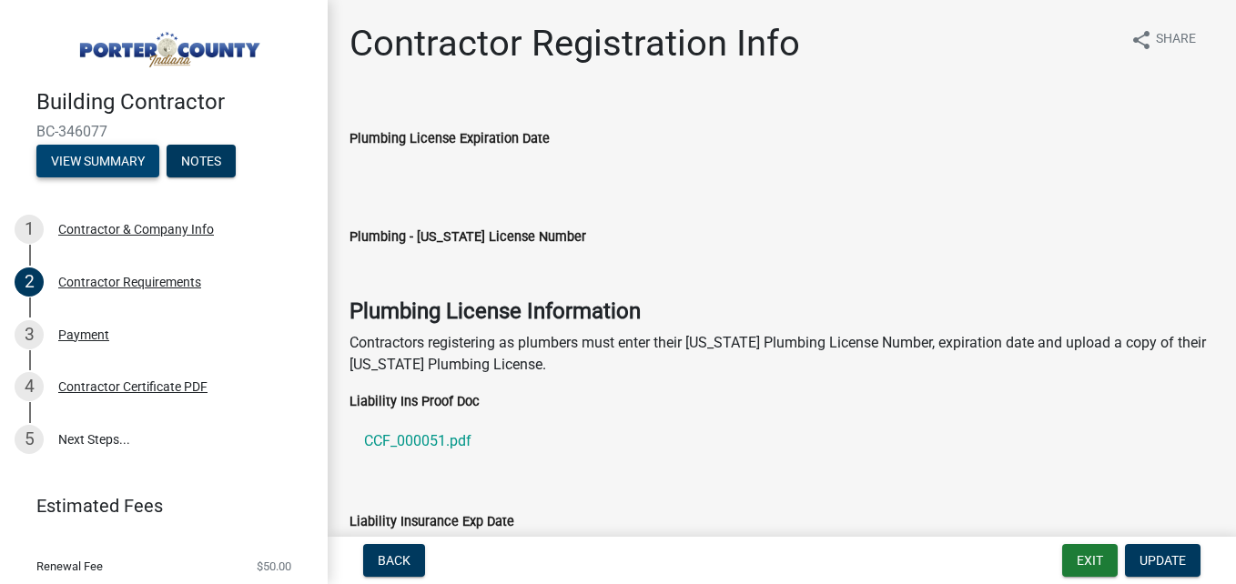
click at [135, 169] on button "View Summary" at bounding box center [97, 161] width 123 height 33
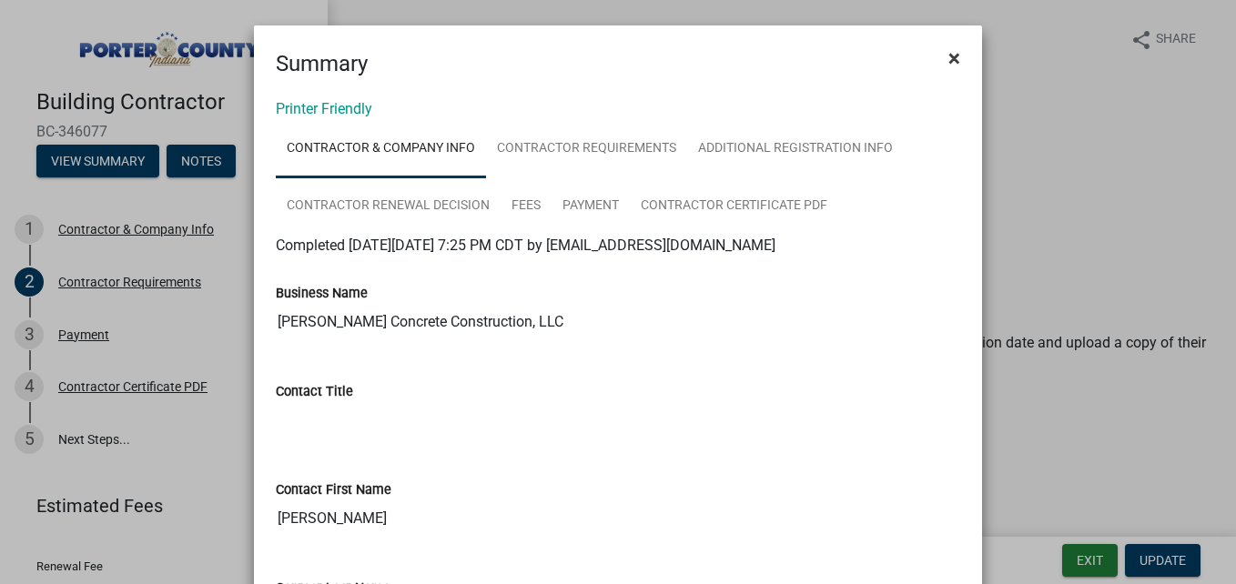
click at [949, 57] on span "×" at bounding box center [955, 58] width 12 height 25
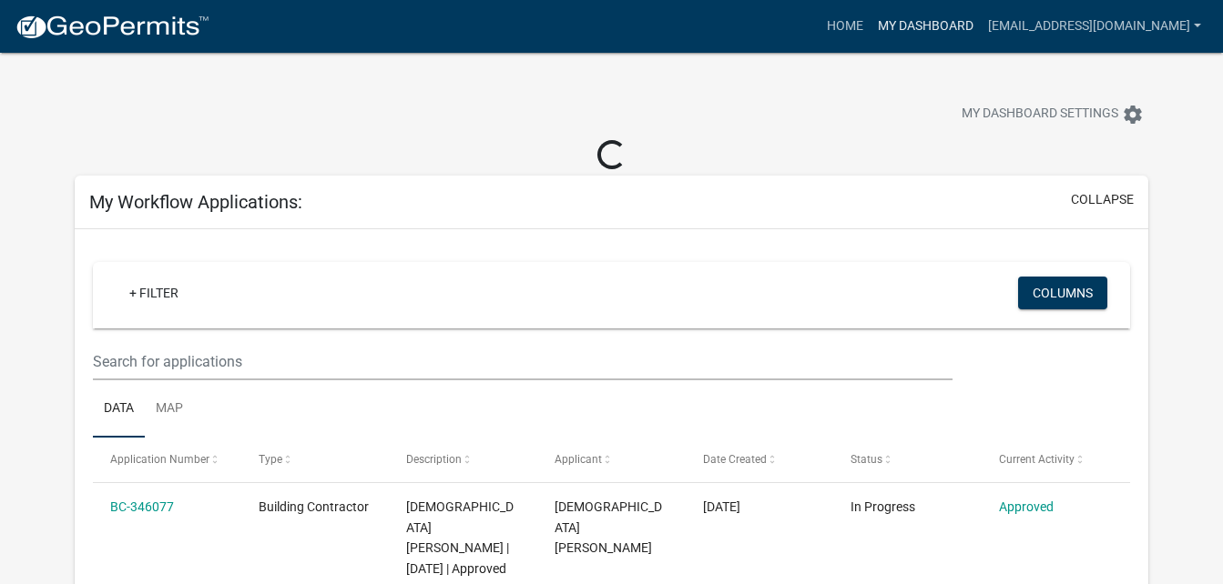
click at [980, 27] on link "My Dashboard" at bounding box center [925, 26] width 110 height 35
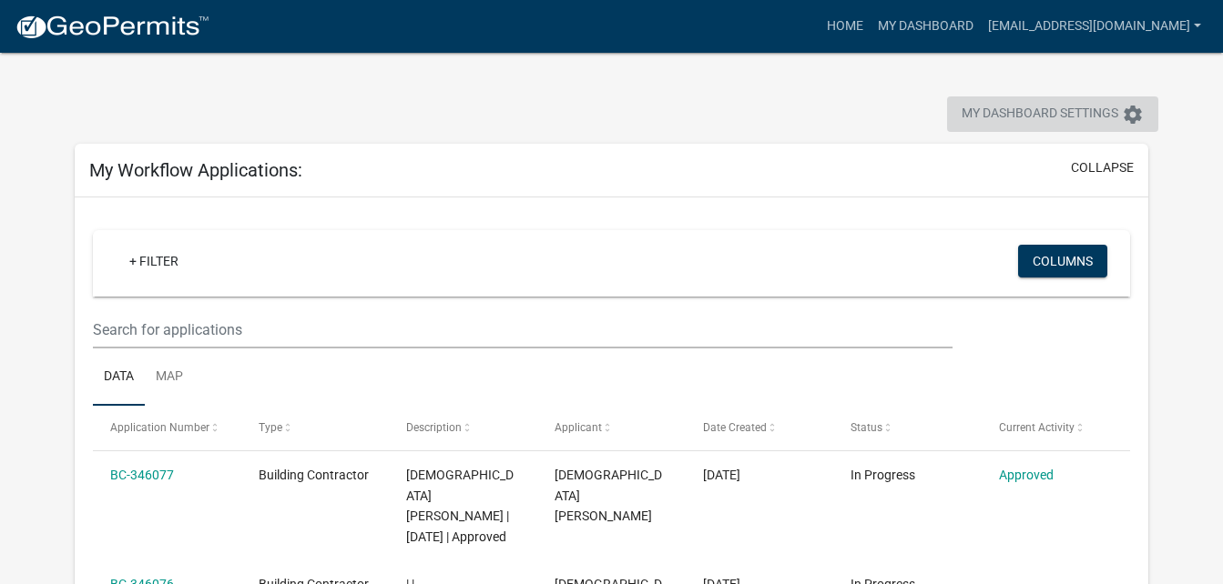
click at [1134, 117] on icon "settings" at bounding box center [1133, 115] width 22 height 22
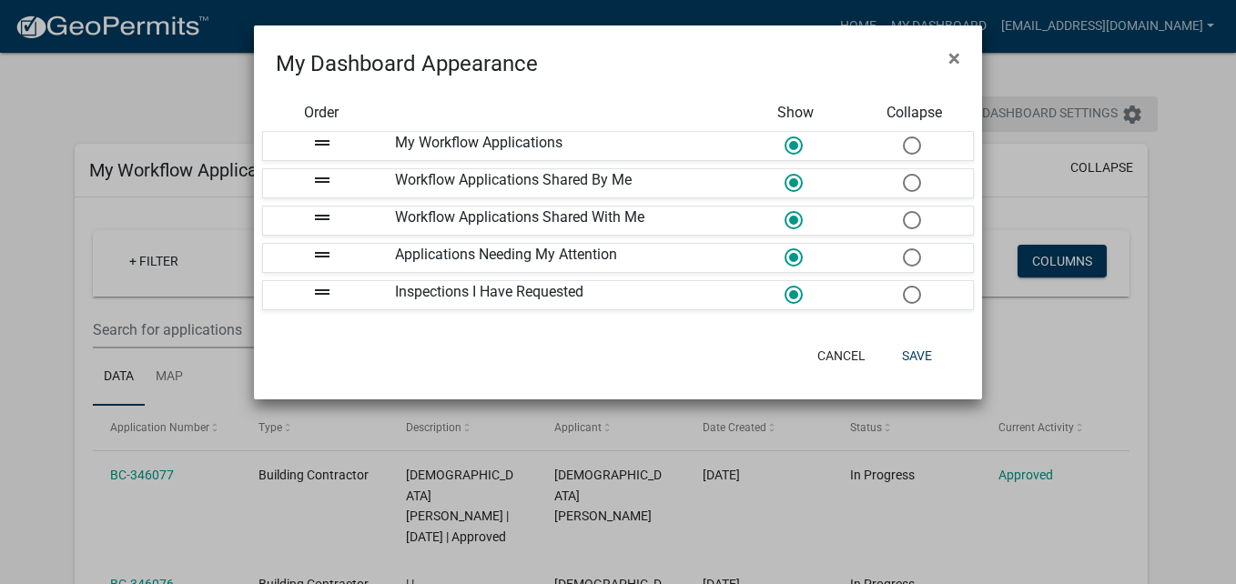
click at [1134, 117] on ngb-modal-window "My Dashboard Appearance × Order Show Collapse drag_handle My Workflow Applicati…" at bounding box center [618, 292] width 1236 height 584
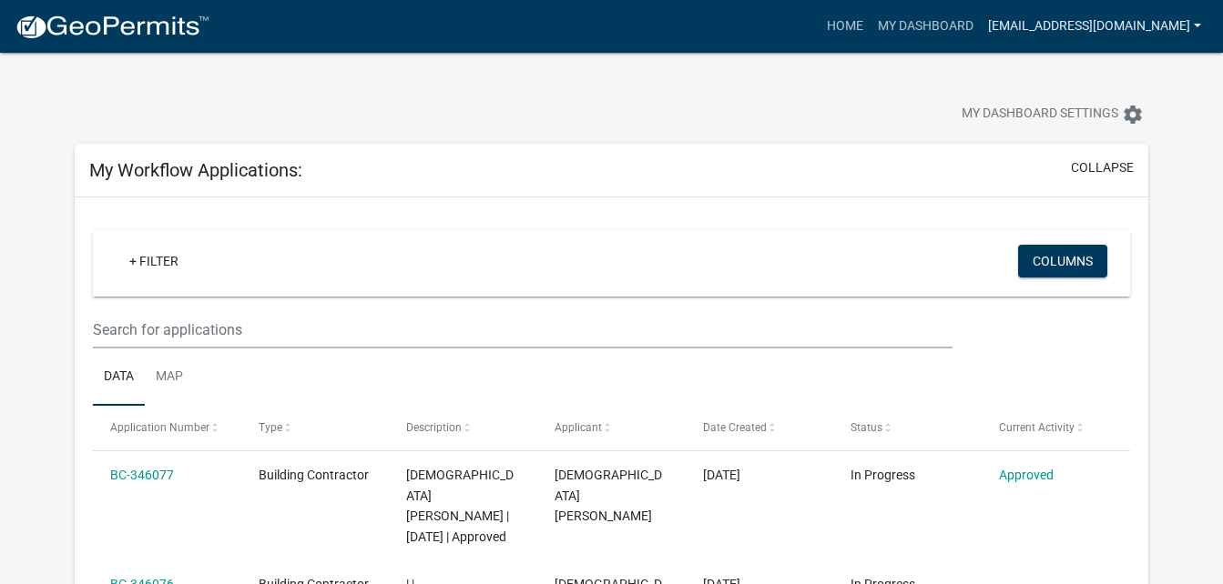
click at [1195, 22] on link "[EMAIL_ADDRESS][DOMAIN_NAME]" at bounding box center [1094, 26] width 228 height 35
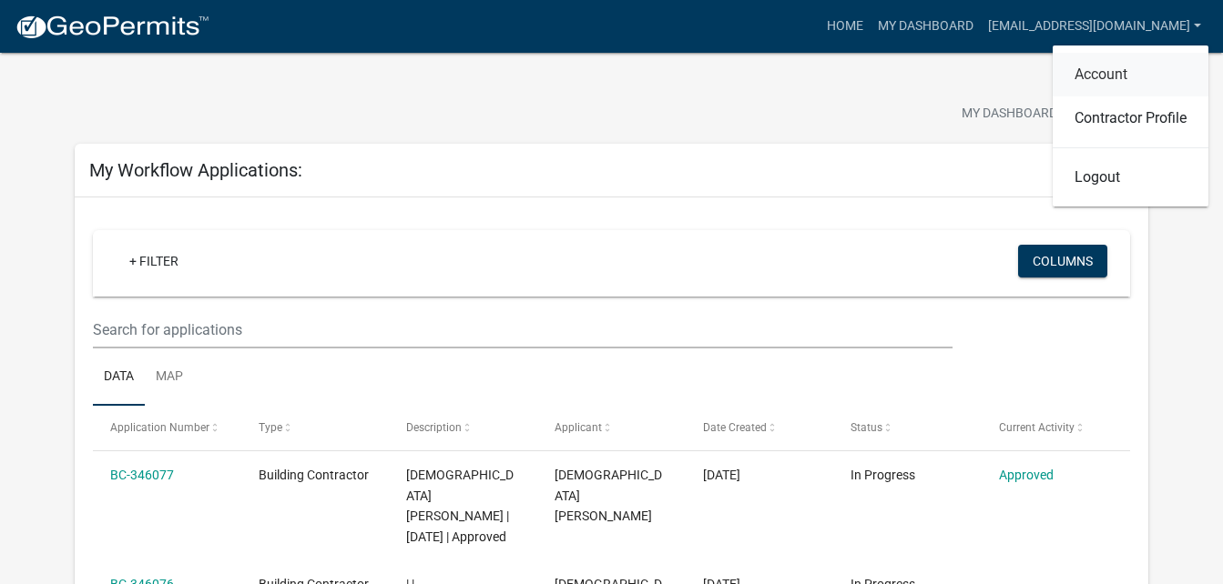
click at [1115, 79] on link "Account" at bounding box center [1130, 75] width 156 height 44
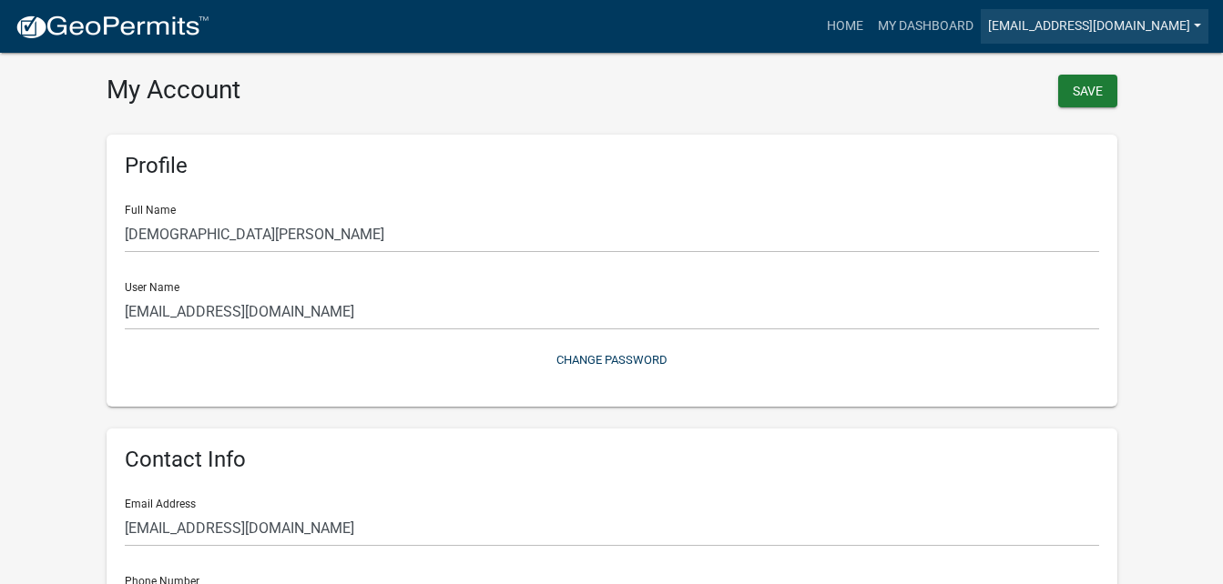
click at [1201, 23] on link "[EMAIL_ADDRESS][DOMAIN_NAME]" at bounding box center [1094, 26] width 228 height 35
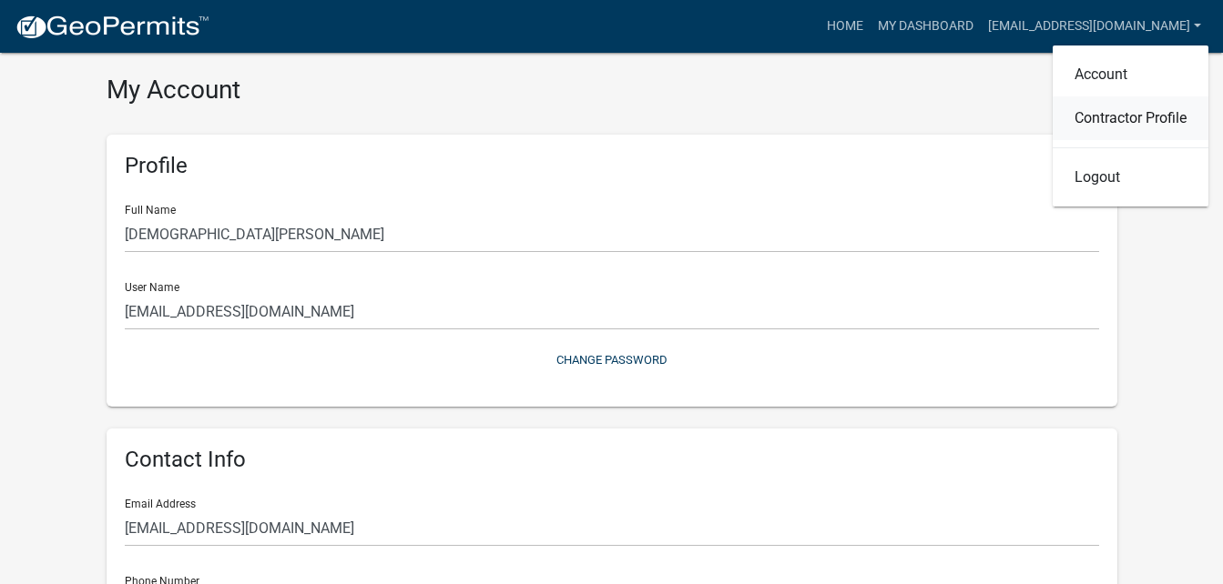
click at [1164, 130] on link "Contractor Profile" at bounding box center [1130, 118] width 156 height 44
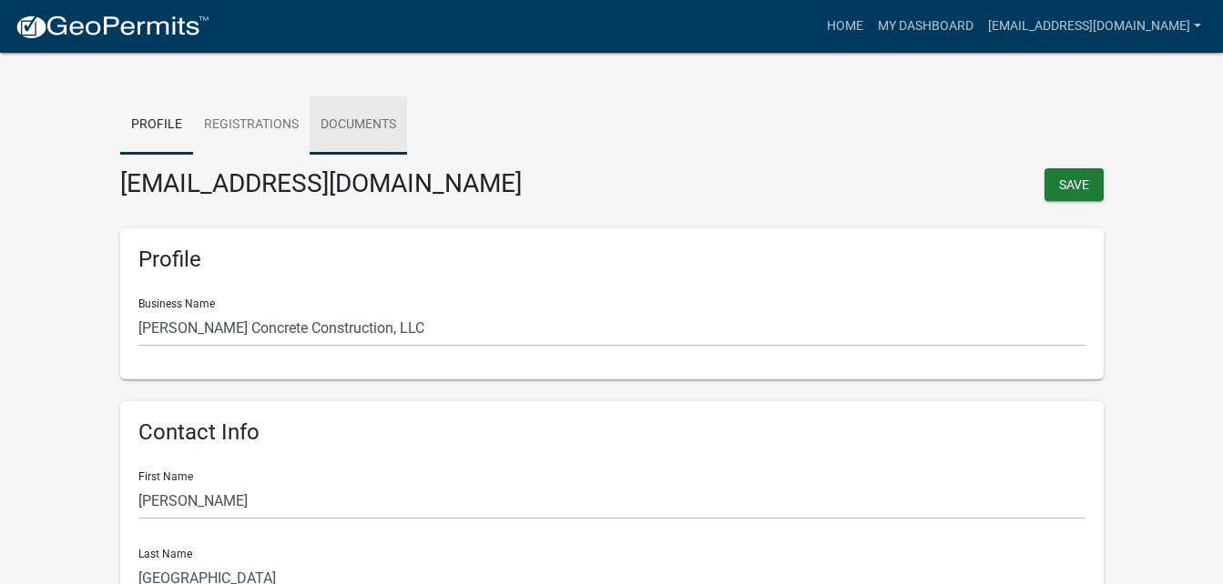
click at [380, 127] on link "Documents" at bounding box center [358, 125] width 97 height 58
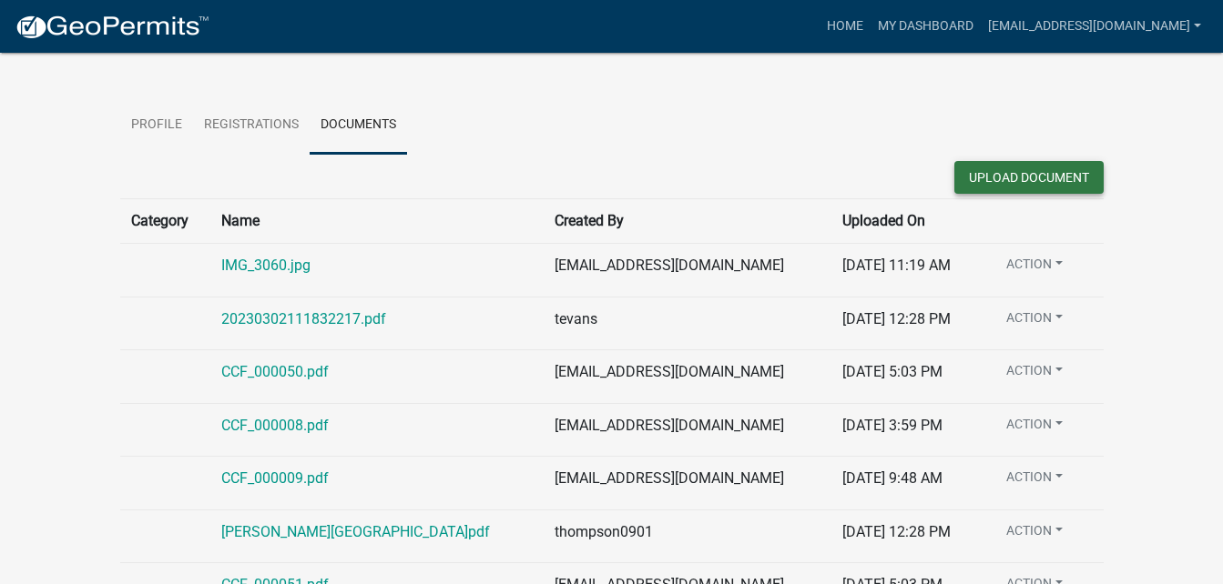
click at [986, 178] on button "Upload Document" at bounding box center [1028, 177] width 149 height 33
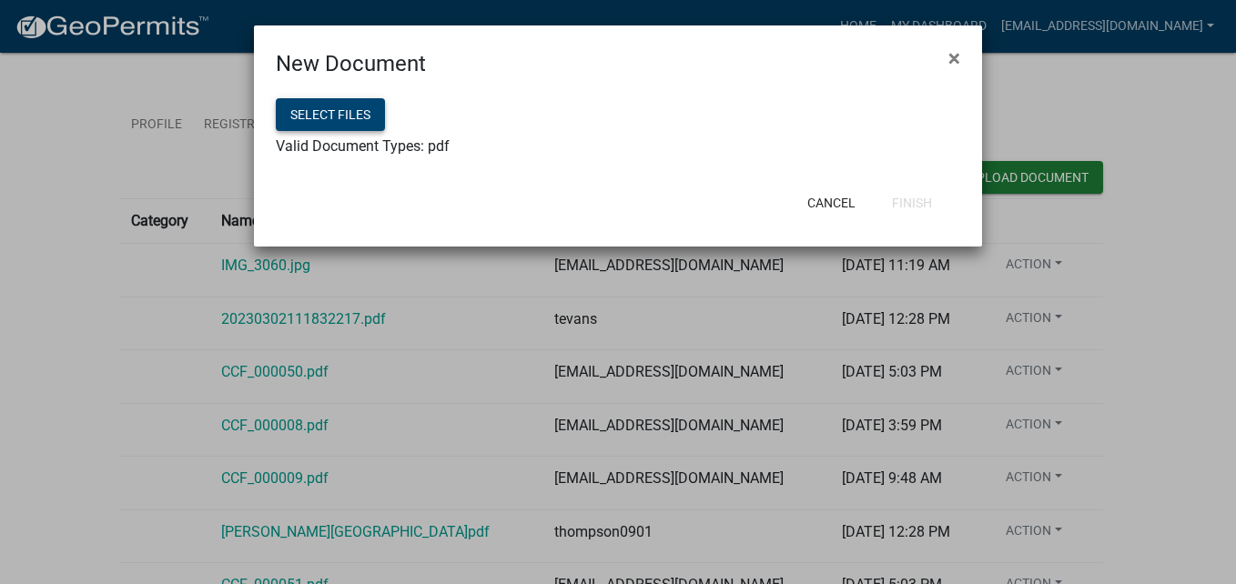
click at [313, 117] on button "Select files" at bounding box center [330, 114] width 109 height 33
click at [365, 117] on button "Select files" at bounding box center [330, 114] width 109 height 33
click at [920, 201] on button "Finish" at bounding box center [912, 203] width 69 height 33
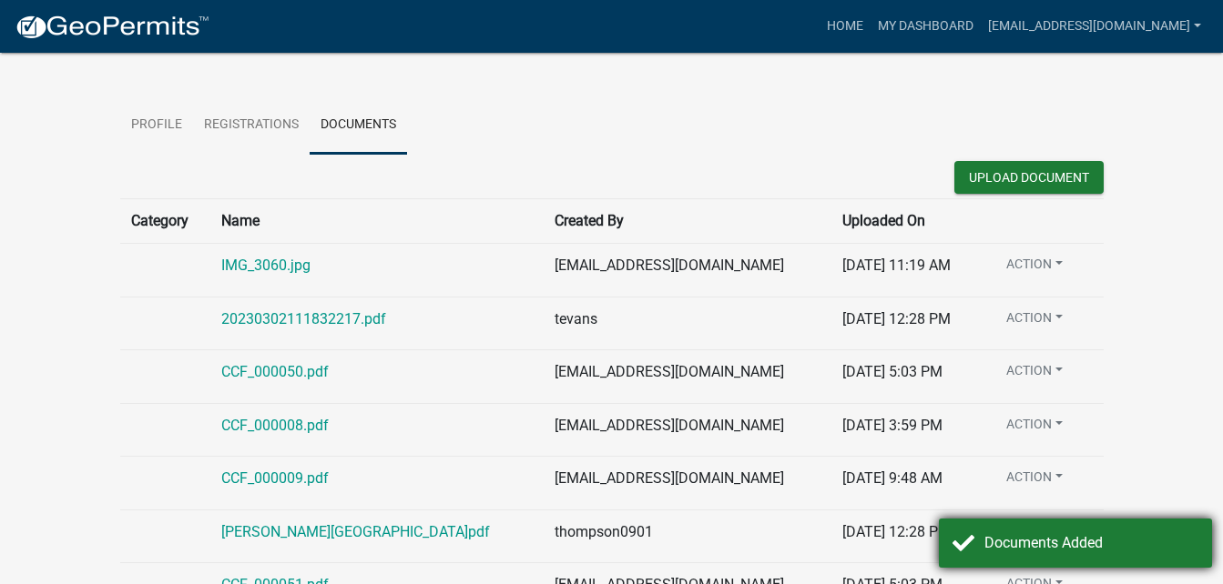
click at [1101, 543] on div "Documents Added" at bounding box center [1091, 544] width 214 height 22
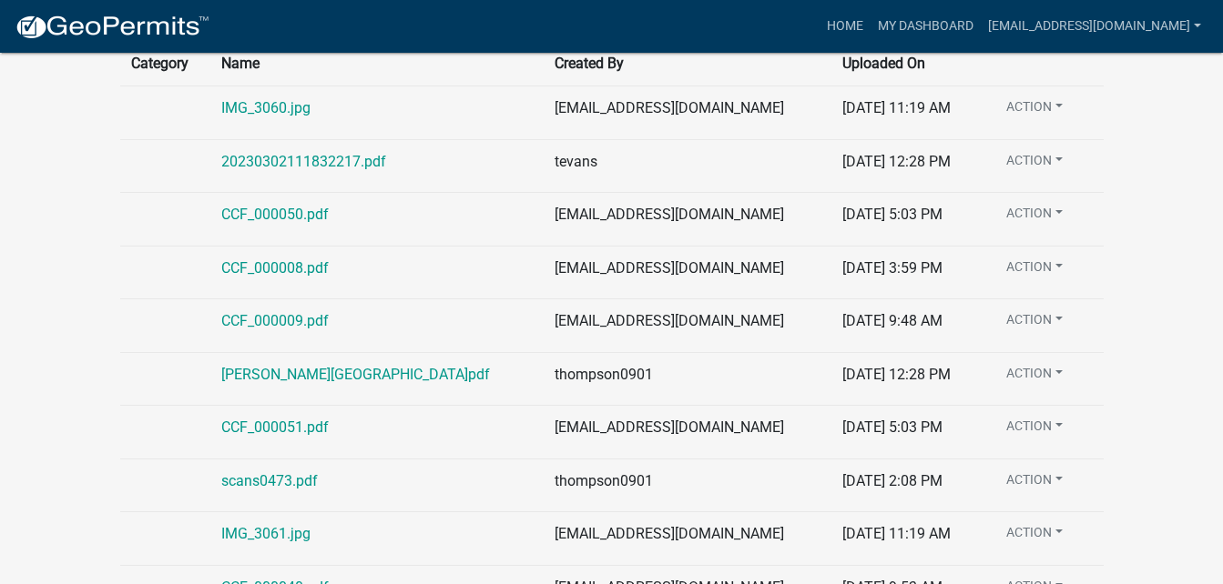
scroll to position [458, 0]
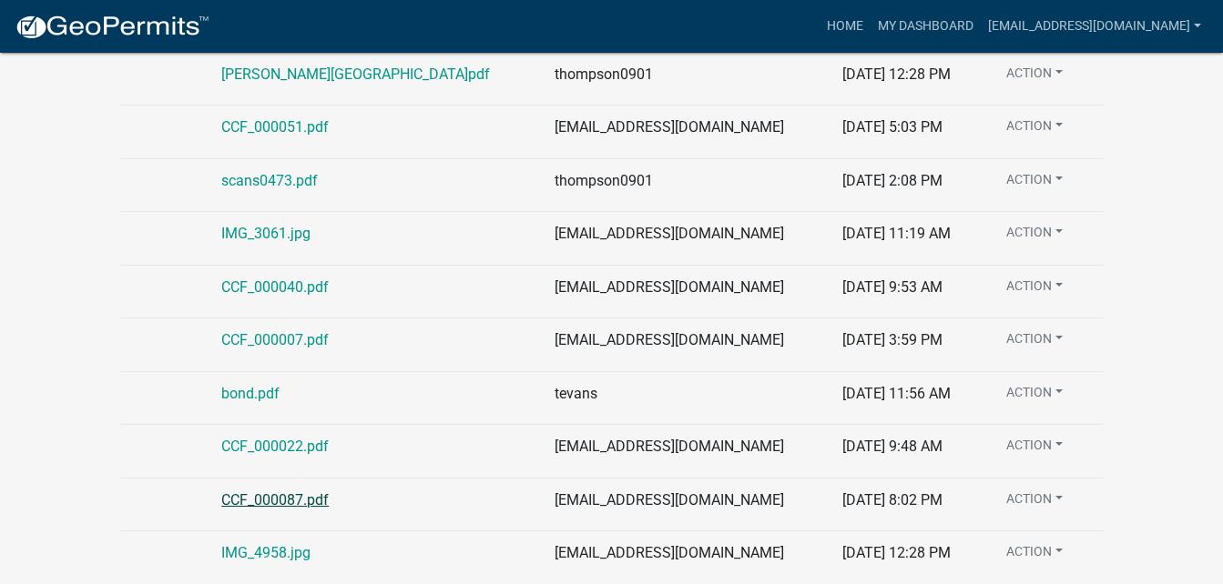
click at [308, 503] on link "CCF_000087.pdf" at bounding box center [274, 500] width 107 height 17
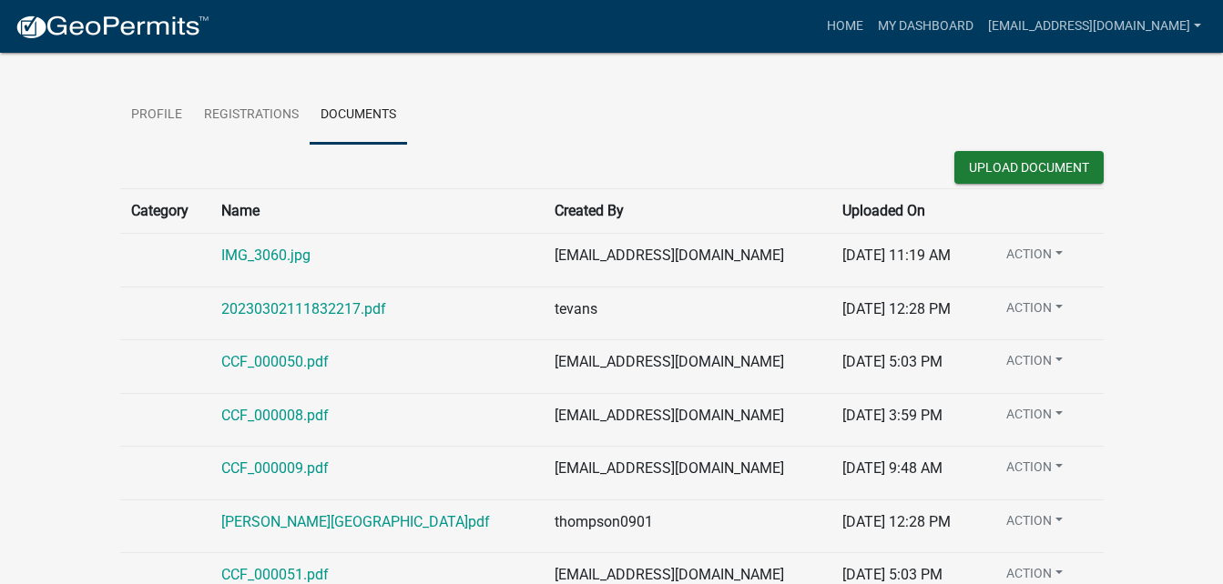
scroll to position [0, 0]
